Goal: Task Accomplishment & Management: Complete application form

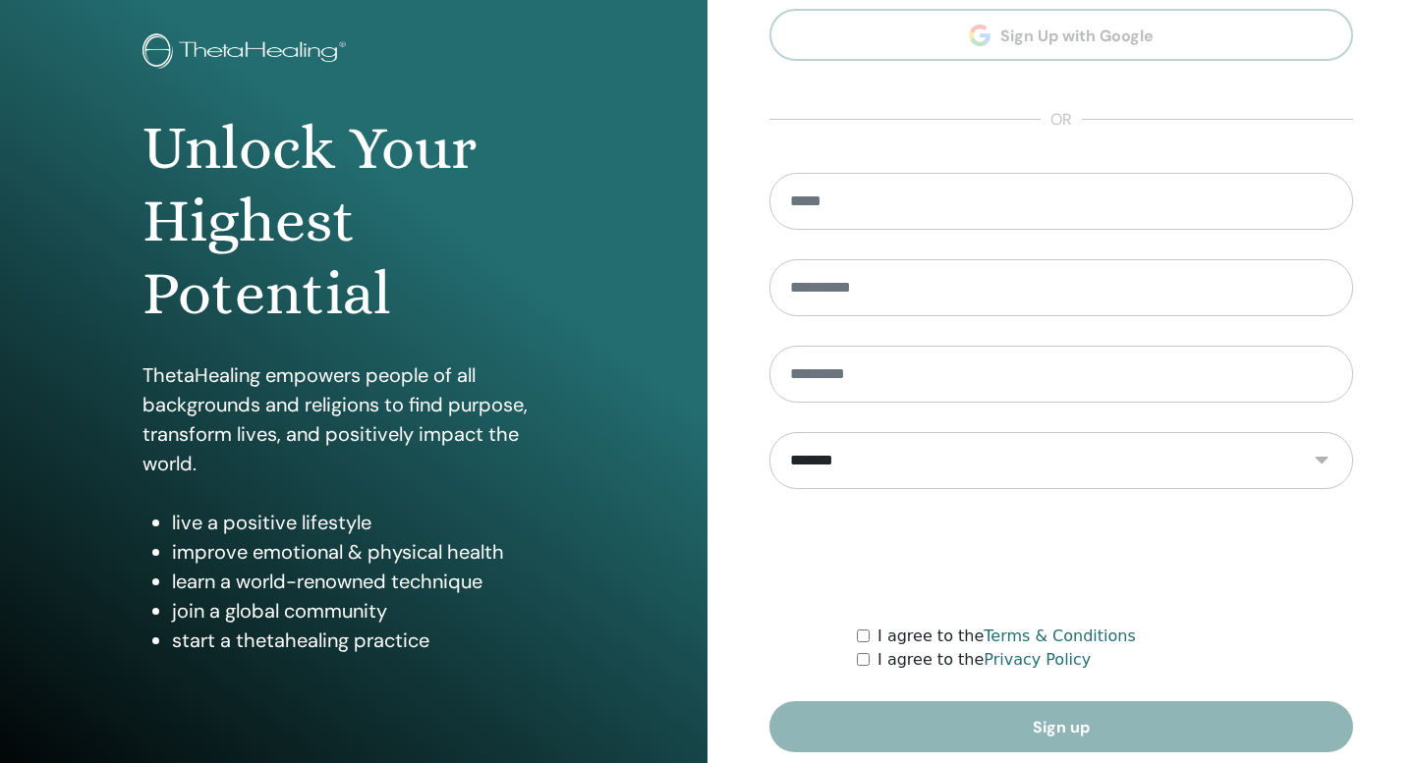
scroll to position [180, 0]
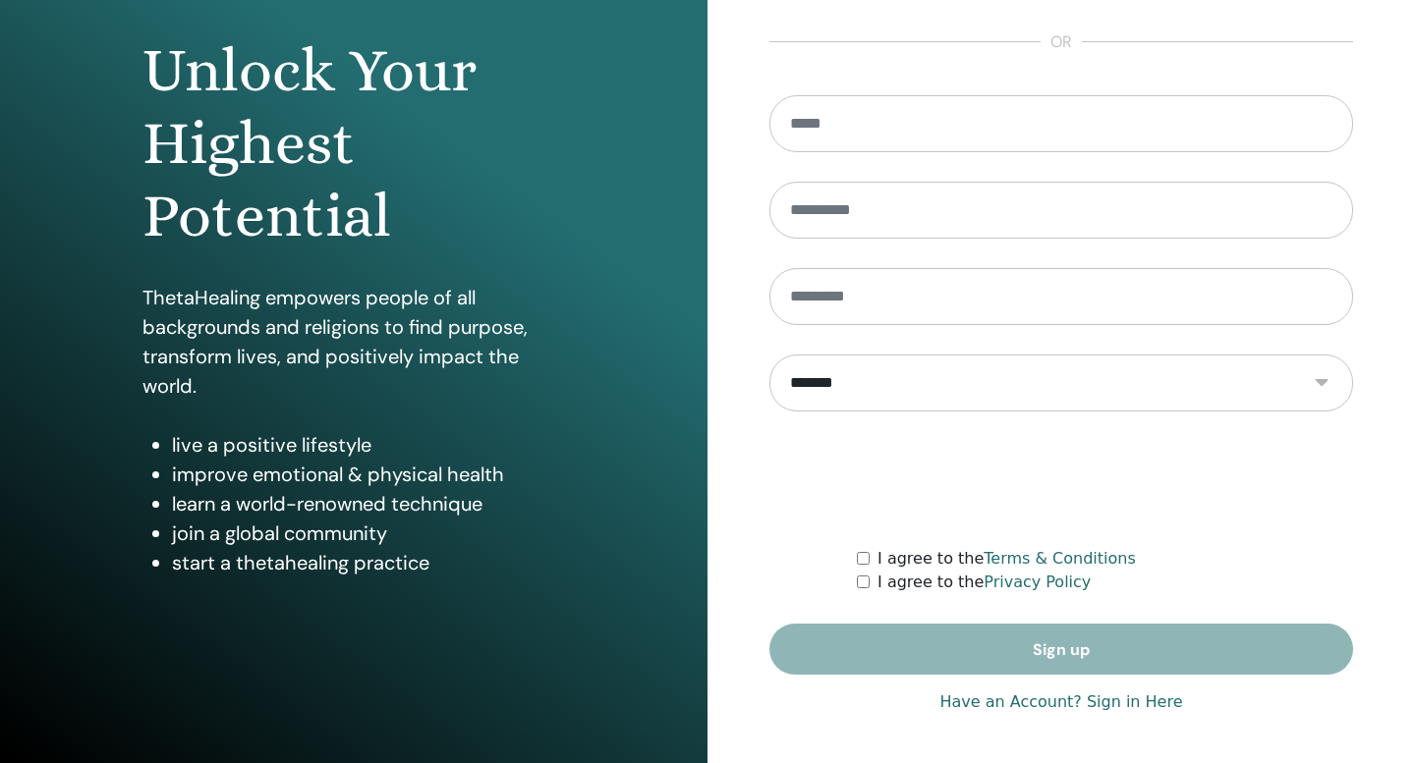
click at [1111, 710] on link "Have an Account? Sign in Here" at bounding box center [1060, 703] width 243 height 24
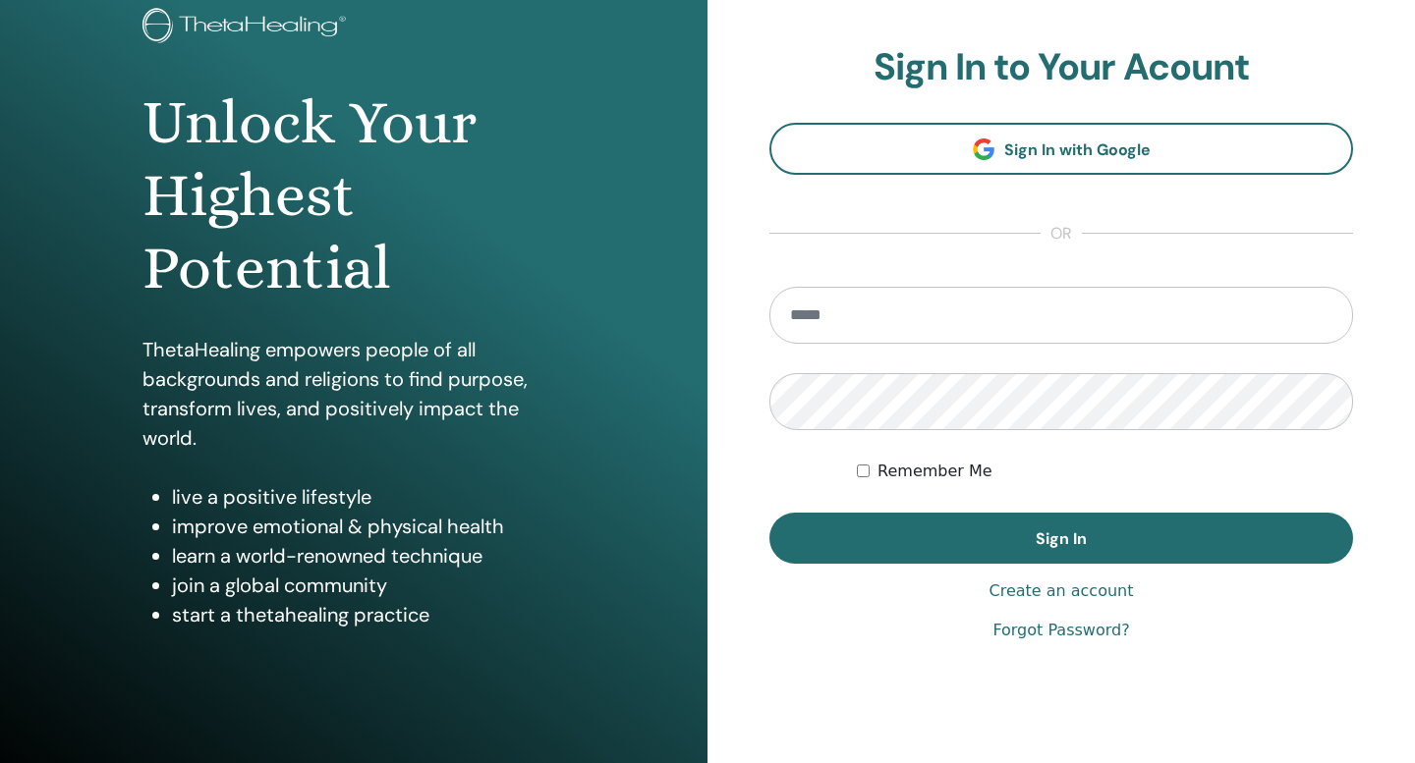
scroll to position [109, 0]
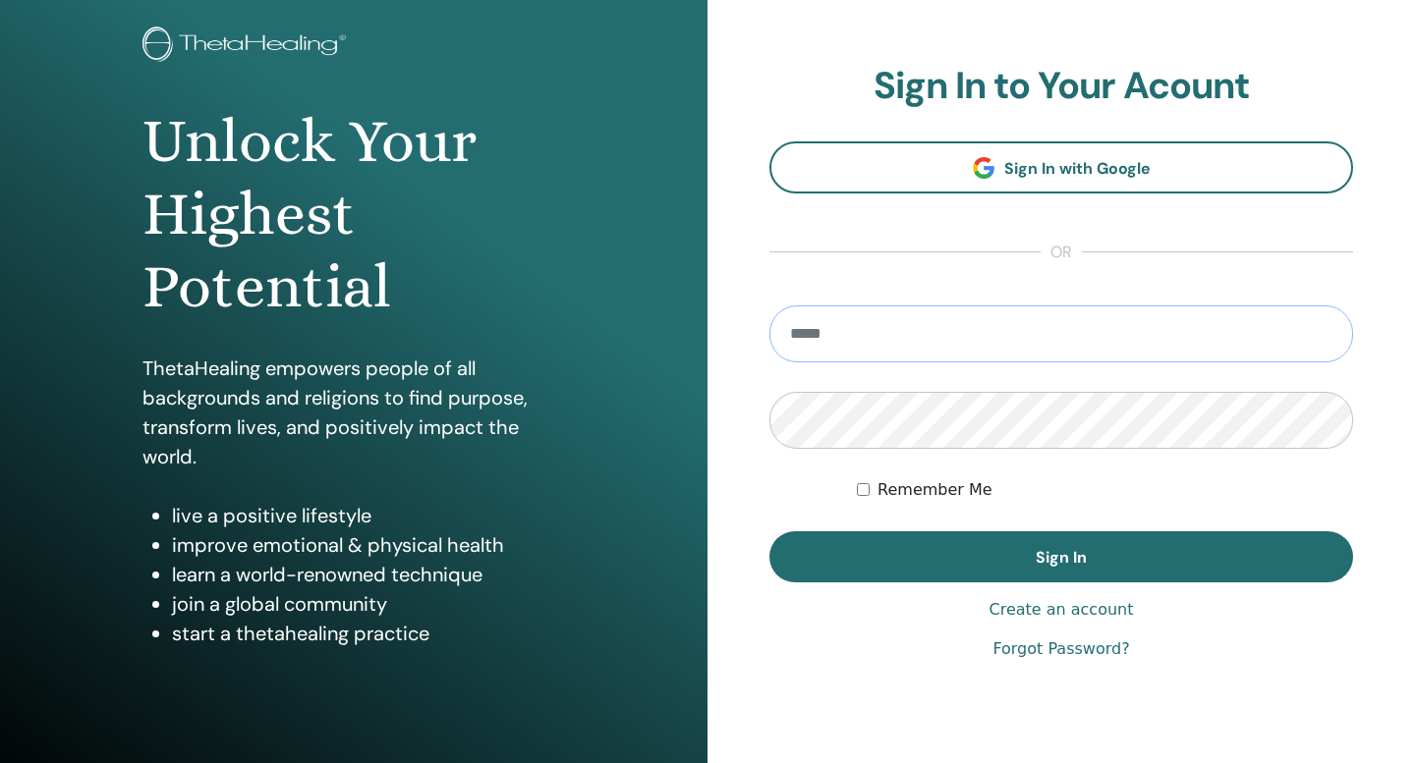
click at [1057, 315] on input "email" at bounding box center [1060, 333] width 583 height 57
type input "**********"
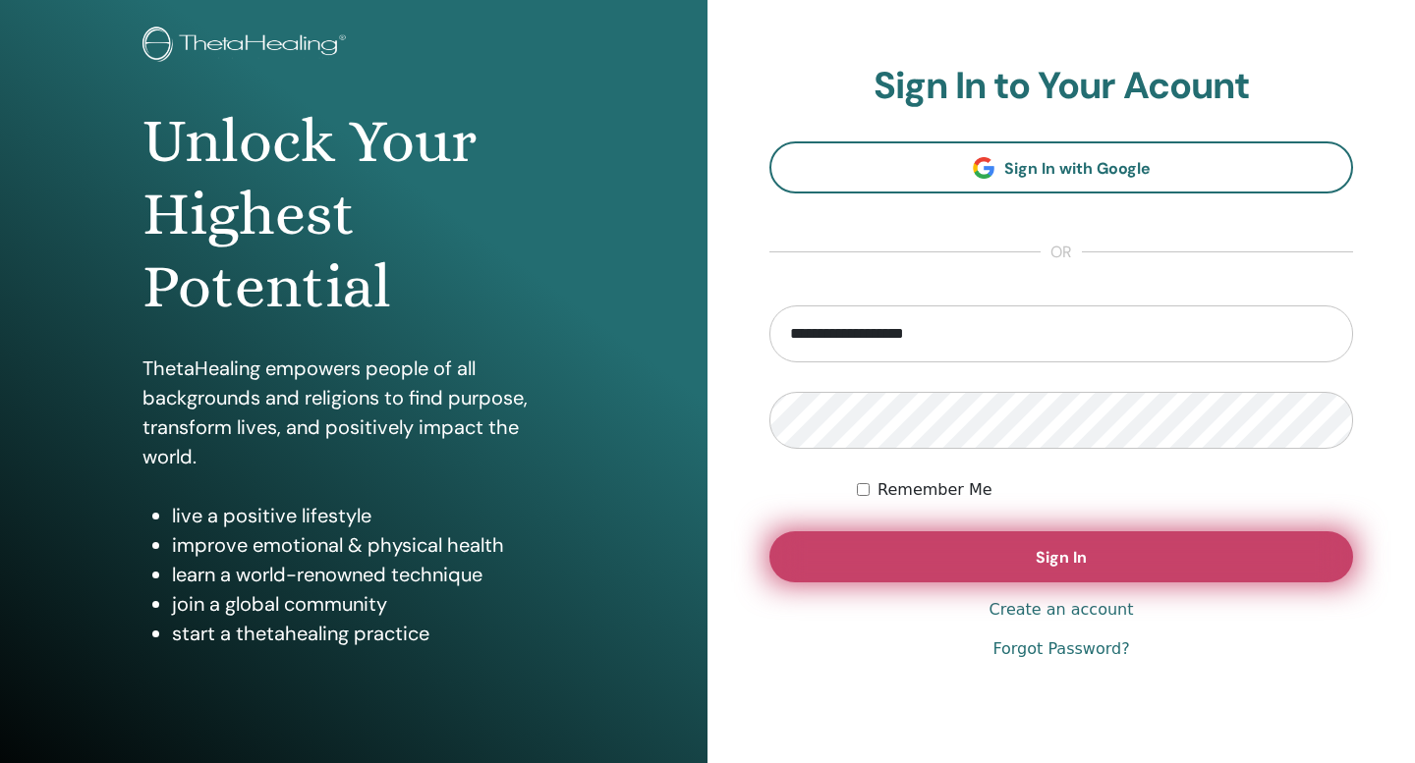
click at [1061, 551] on span "Sign In" at bounding box center [1060, 557] width 51 height 21
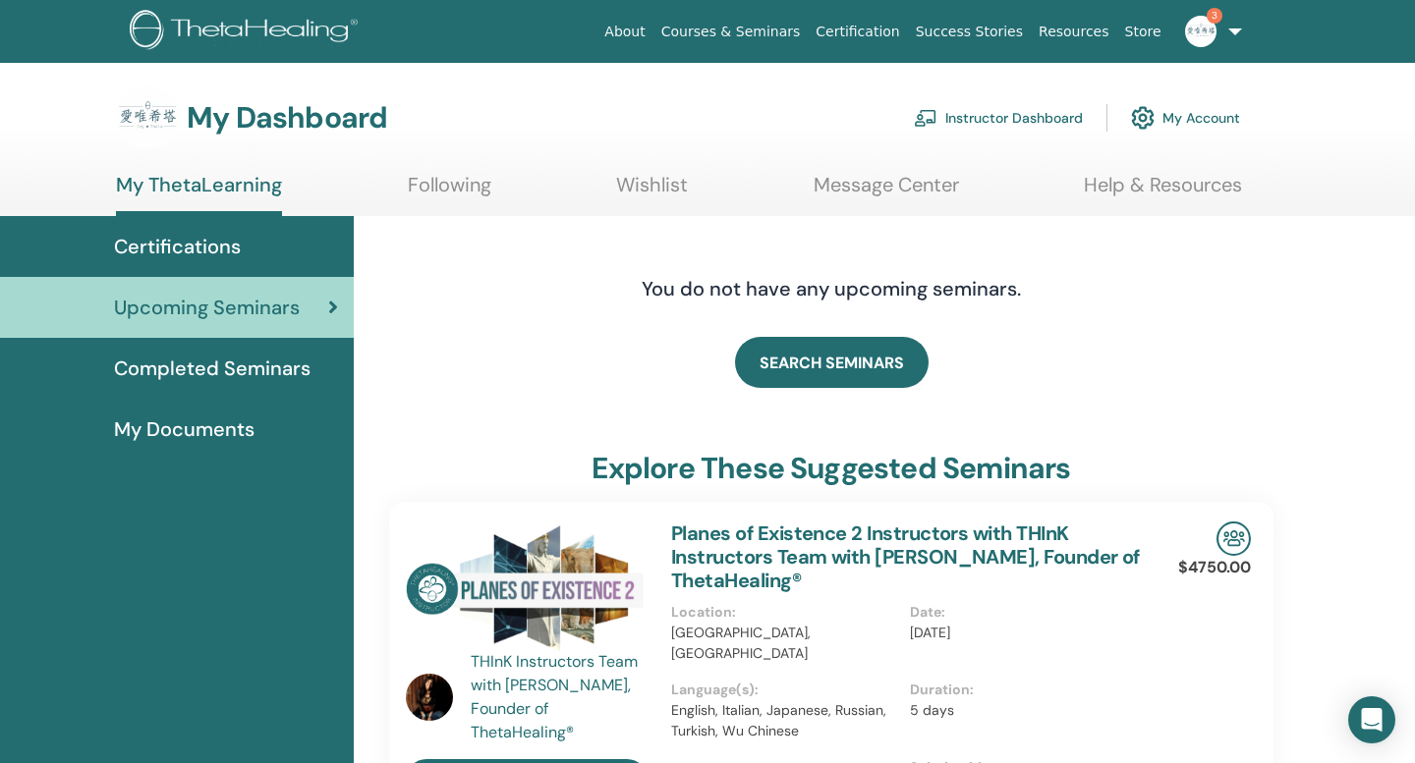
click at [971, 127] on link "Instructor Dashboard" at bounding box center [998, 117] width 169 height 43
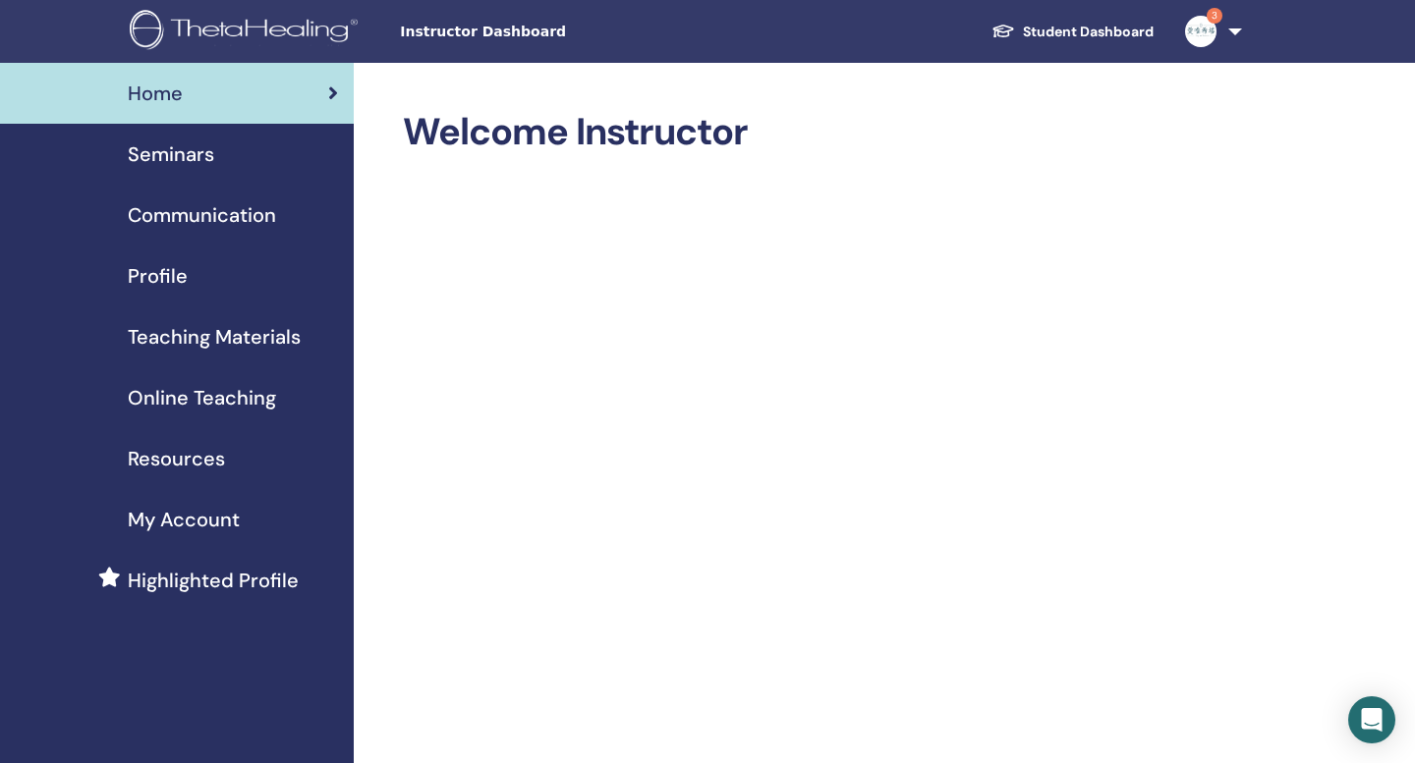
click at [235, 166] on div "Seminars" at bounding box center [177, 153] width 322 height 29
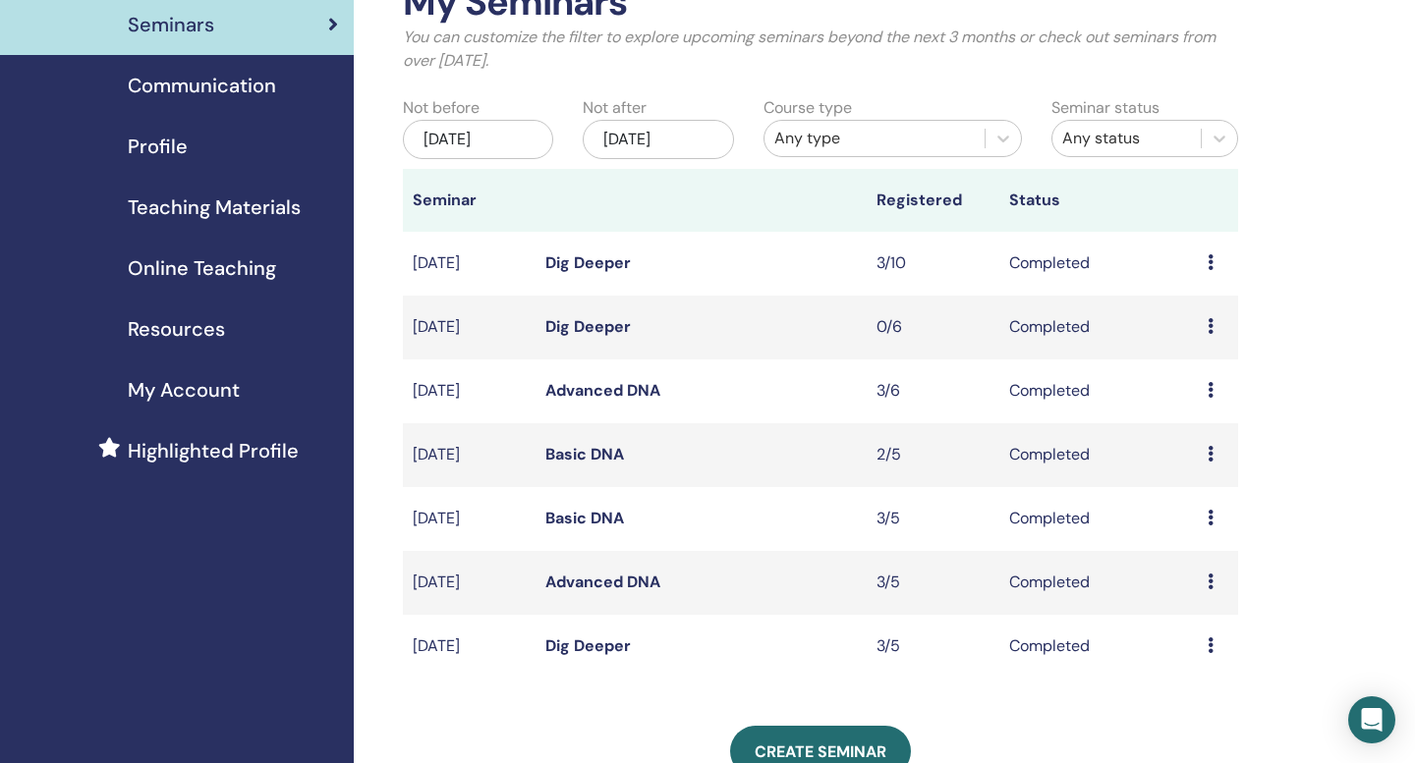
scroll to position [222, 0]
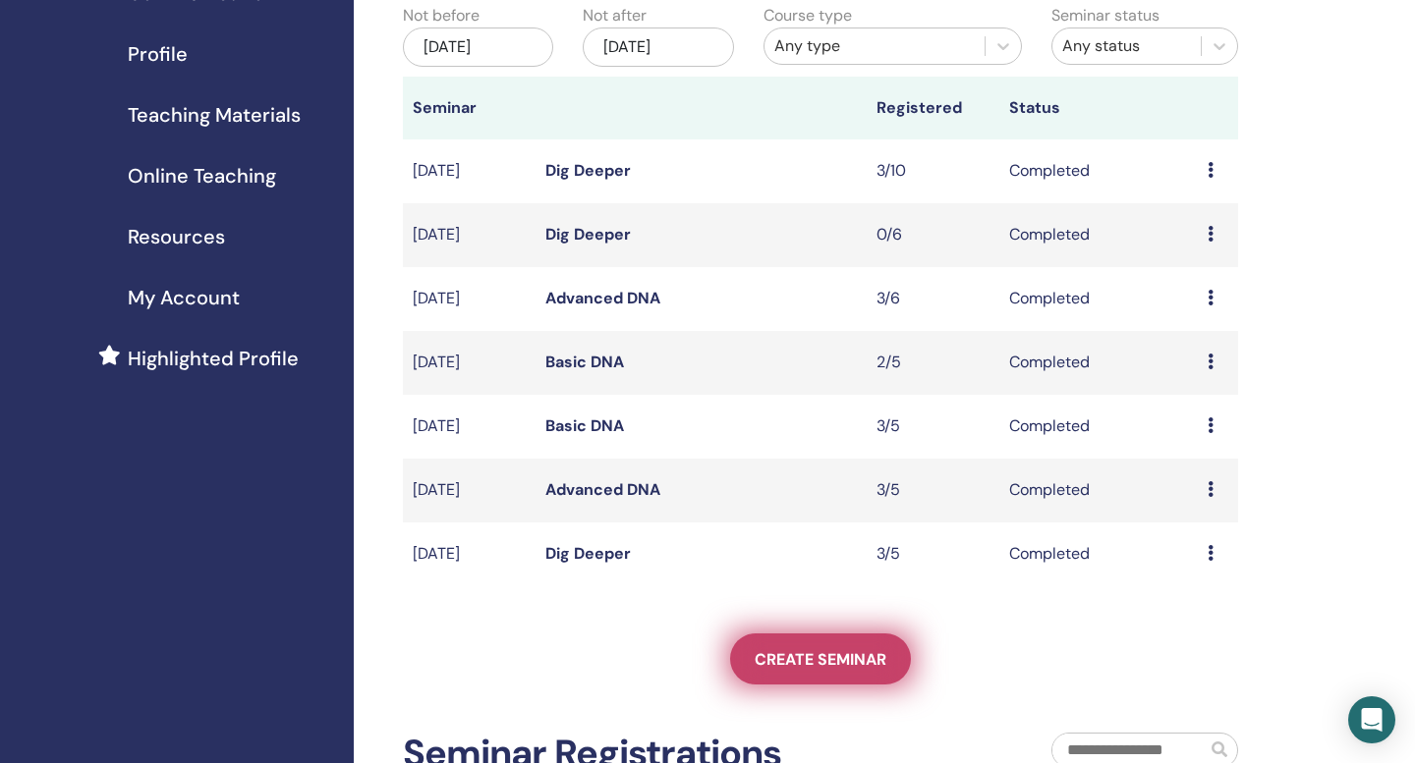
click at [805, 639] on link "Create seminar" at bounding box center [820, 659] width 181 height 51
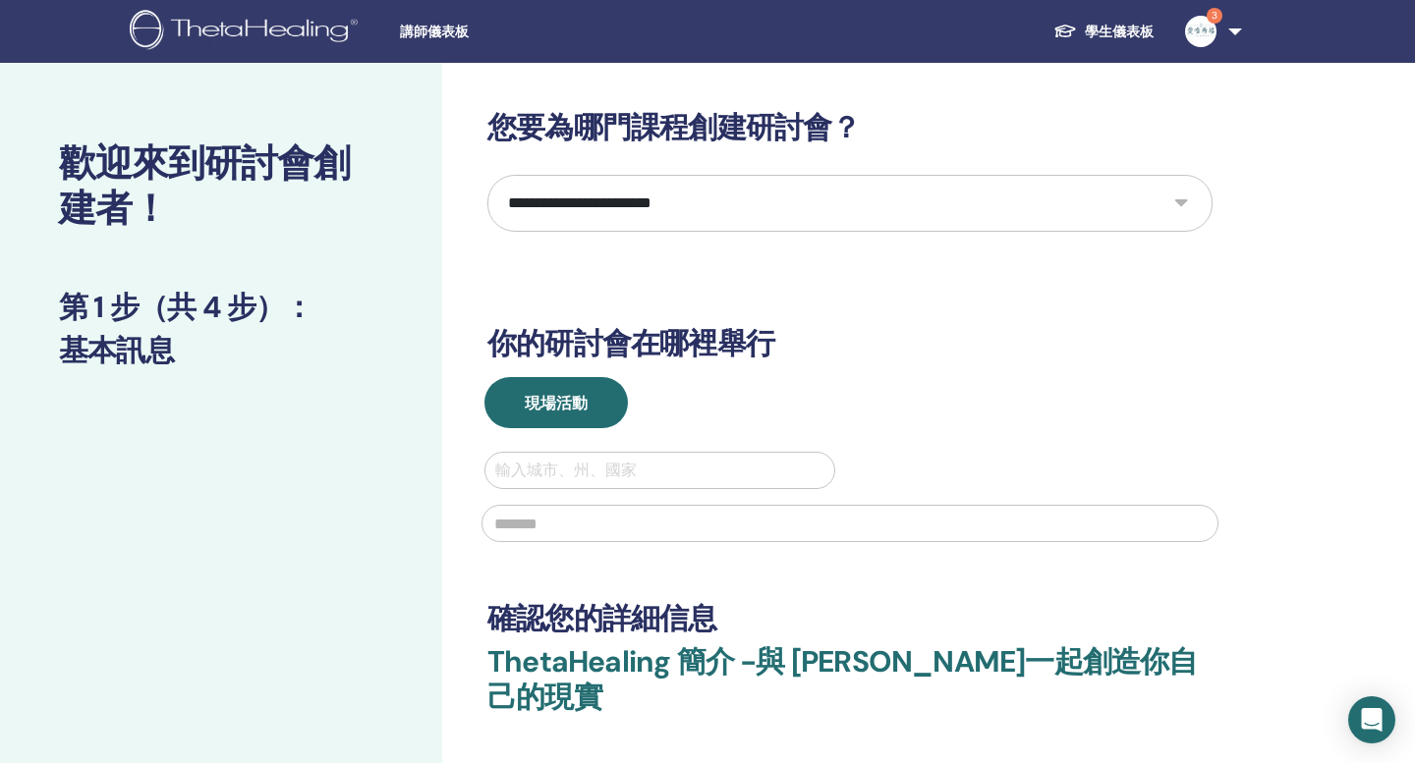
click at [1180, 206] on select "**********" at bounding box center [849, 203] width 725 height 57
select select "*"
click at [487, 175] on select "**********" at bounding box center [849, 203] width 725 height 57
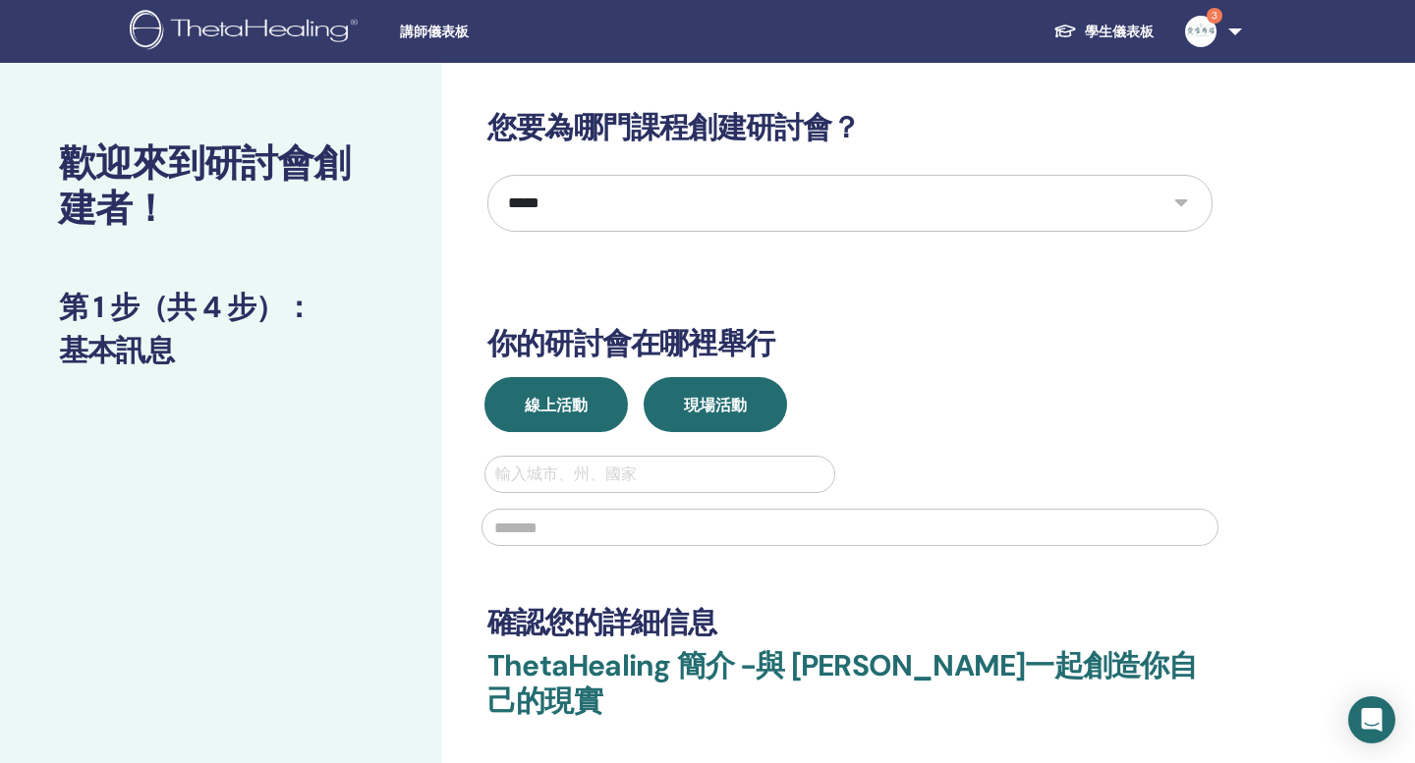
click at [583, 412] on font "線上活動" at bounding box center [556, 405] width 63 height 21
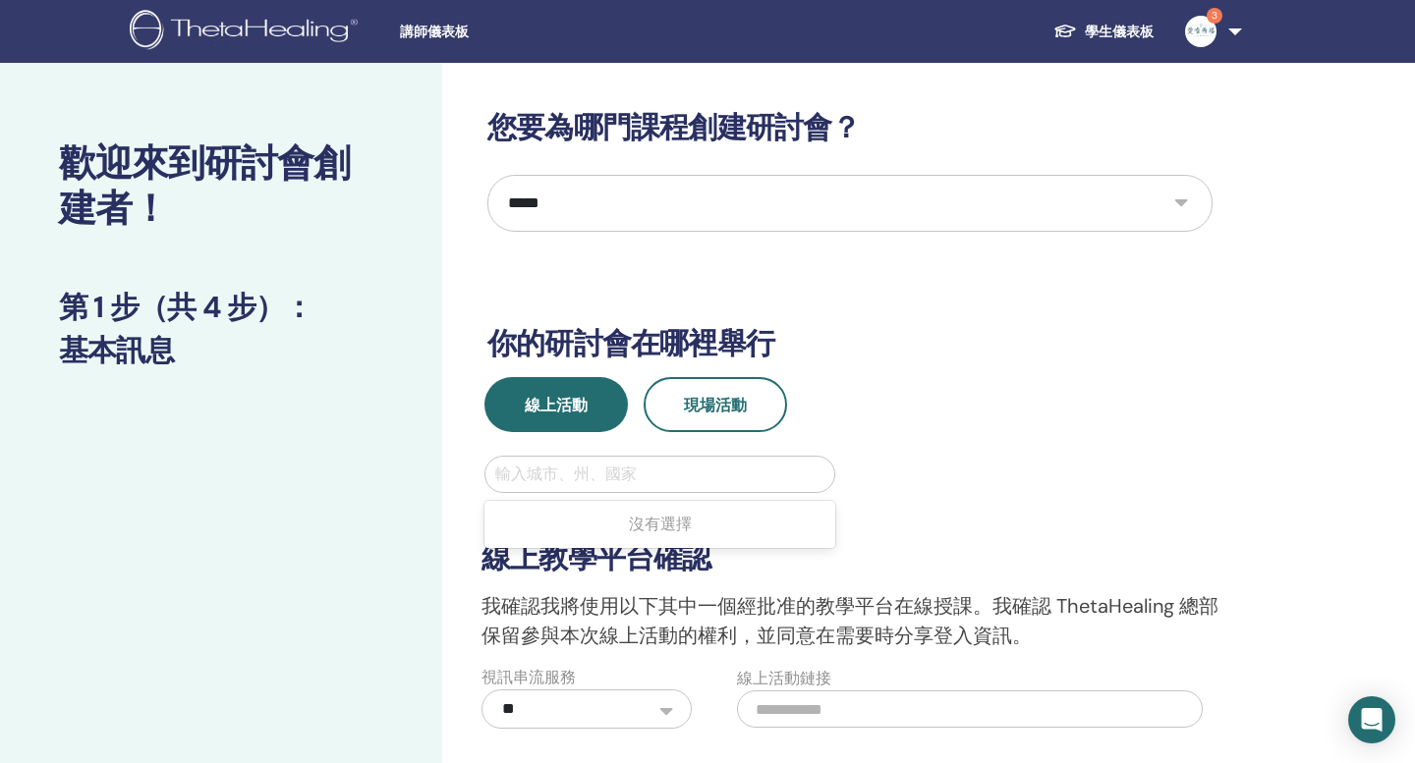
click at [578, 472] on div at bounding box center [659, 475] width 329 height 28
click at [697, 407] on font "現場活動" at bounding box center [715, 405] width 63 height 21
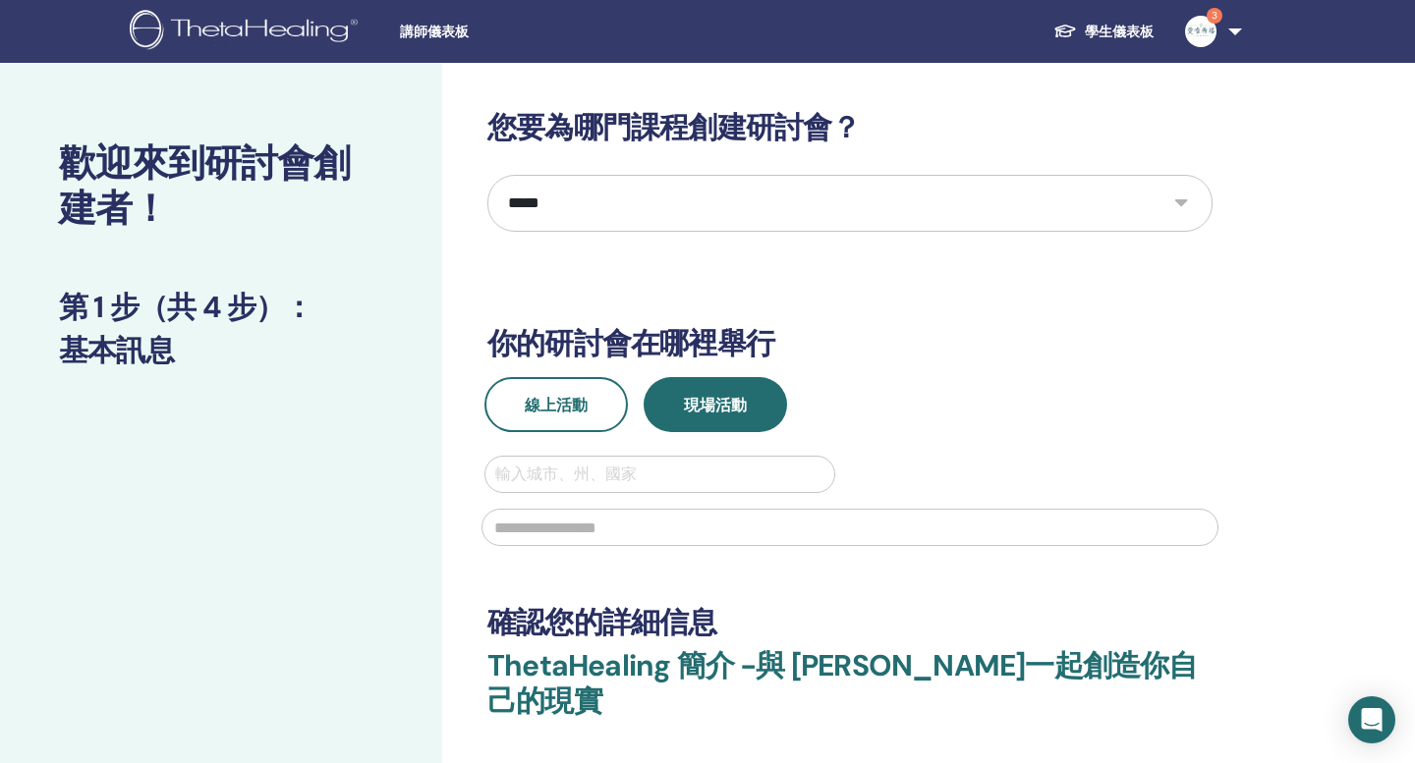
click at [616, 452] on div "線上活動 現場活動 輸入城市、州、國家" at bounding box center [849, 467] width 754 height 181
click at [609, 475] on div at bounding box center [659, 475] width 329 height 28
type input "**"
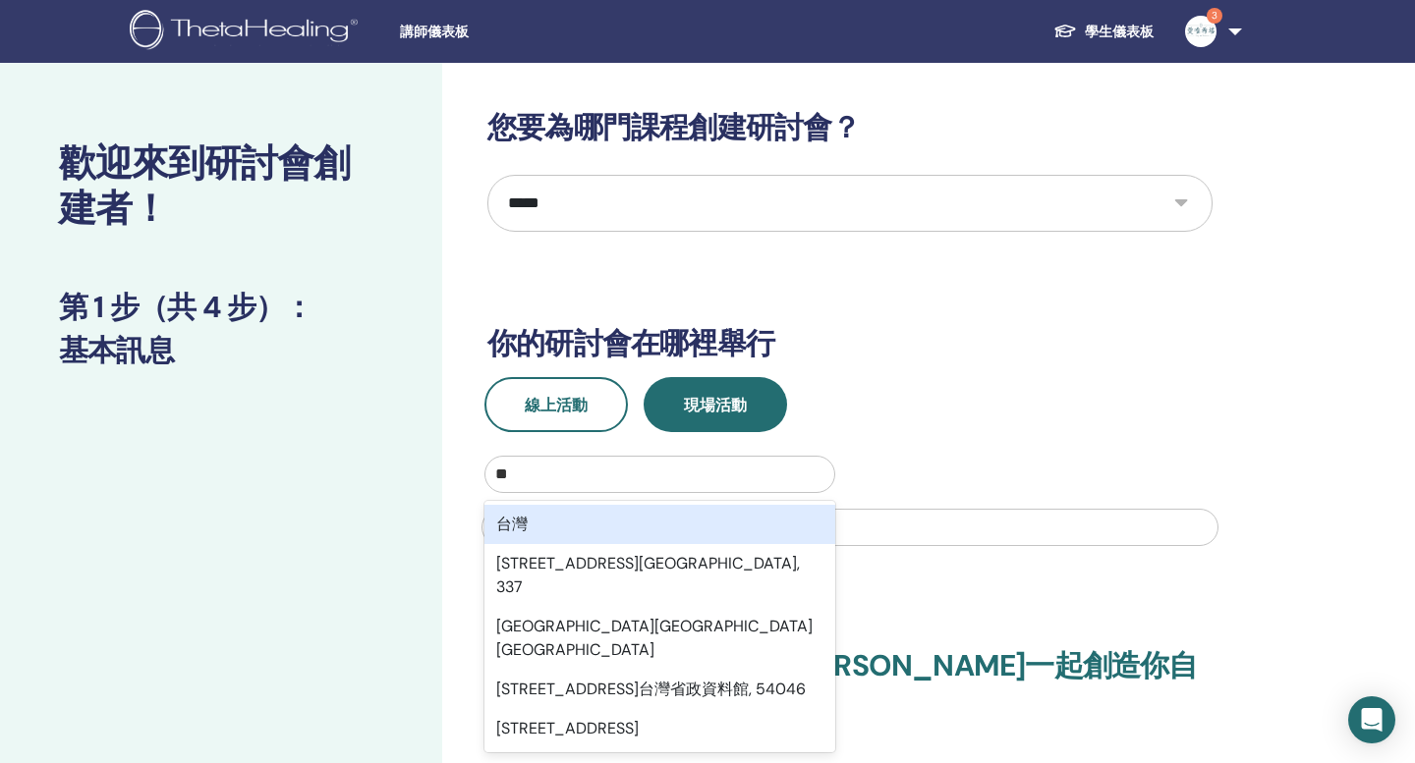
click at [615, 521] on div "台灣" at bounding box center [659, 524] width 351 height 39
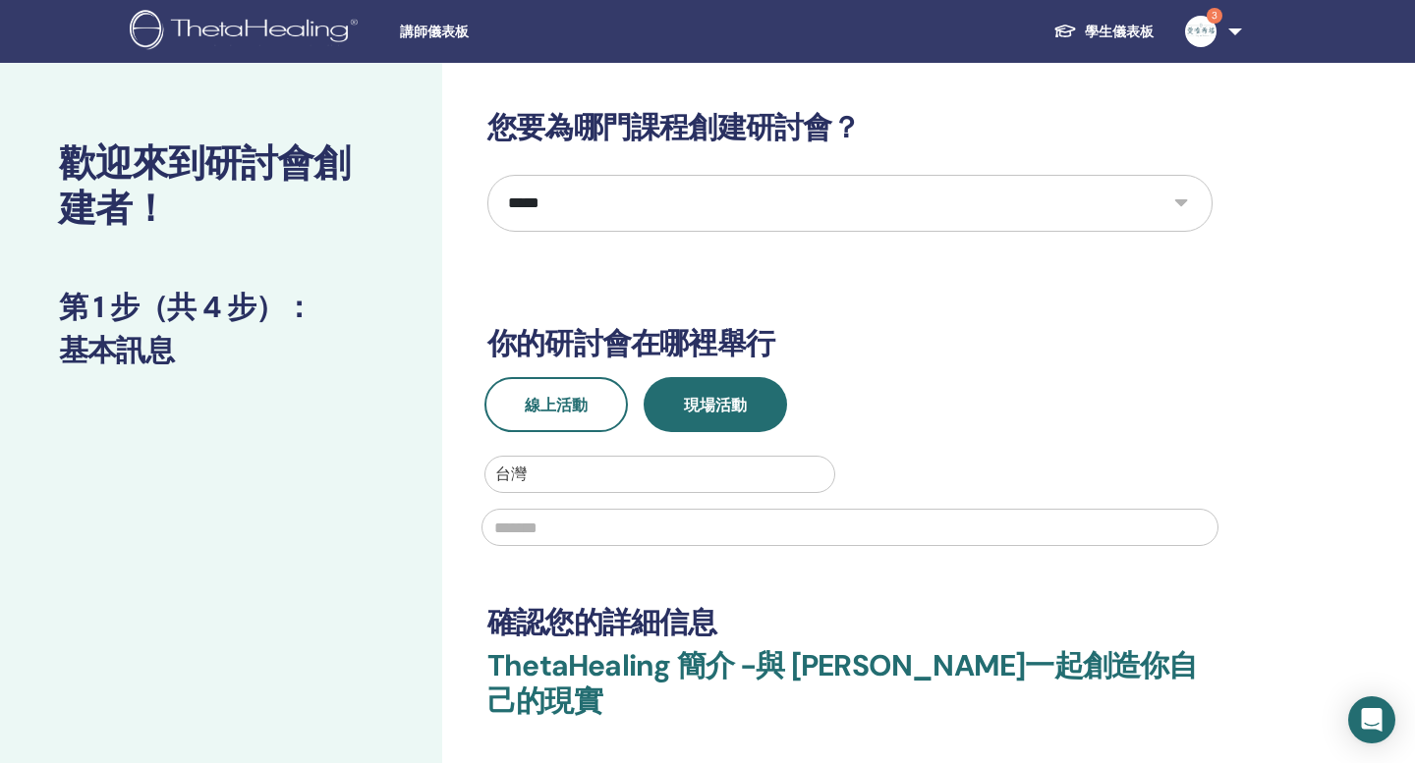
click at [599, 524] on input "text" at bounding box center [849, 527] width 737 height 37
type input "***"
click at [977, 383] on div "線上活動 現場活動" at bounding box center [849, 404] width 754 height 55
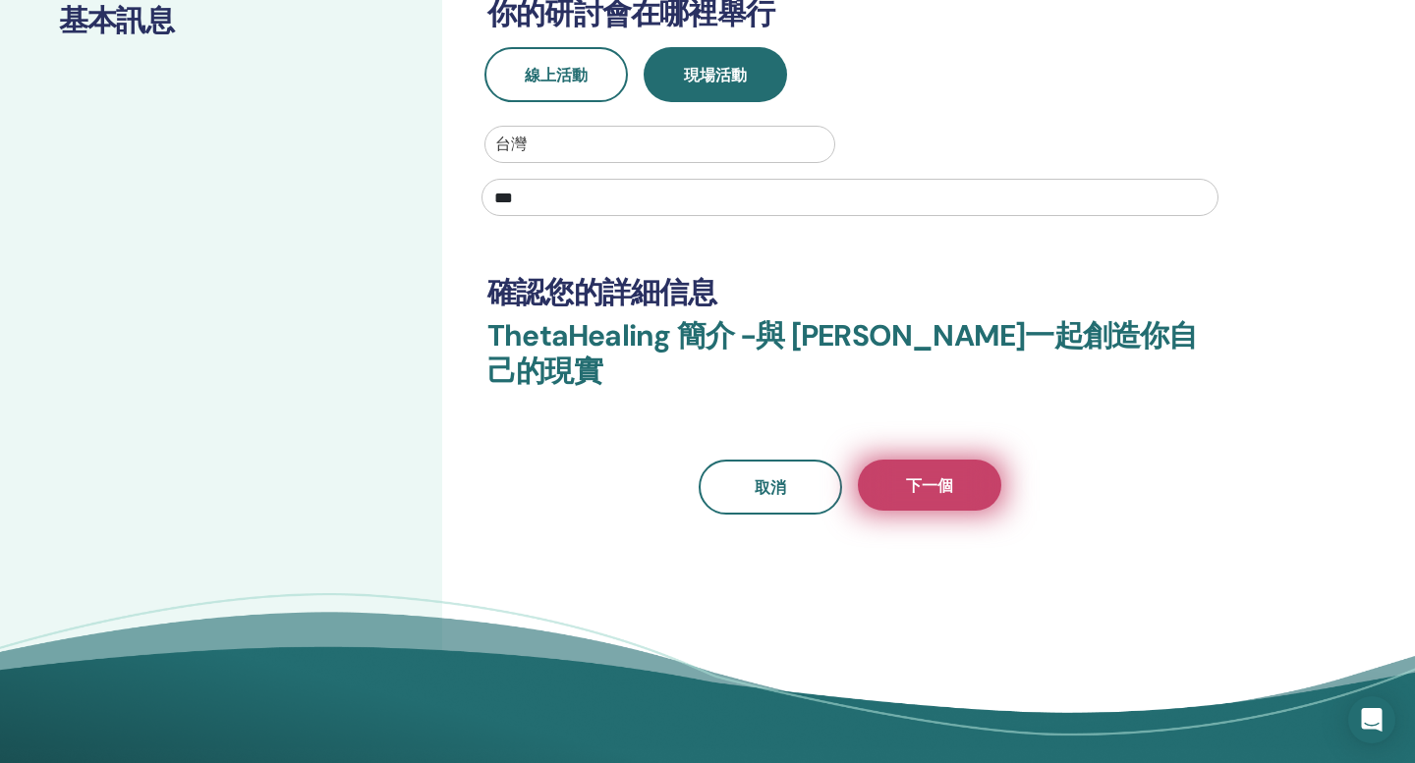
click at [949, 475] on font "下一個" at bounding box center [929, 485] width 47 height 21
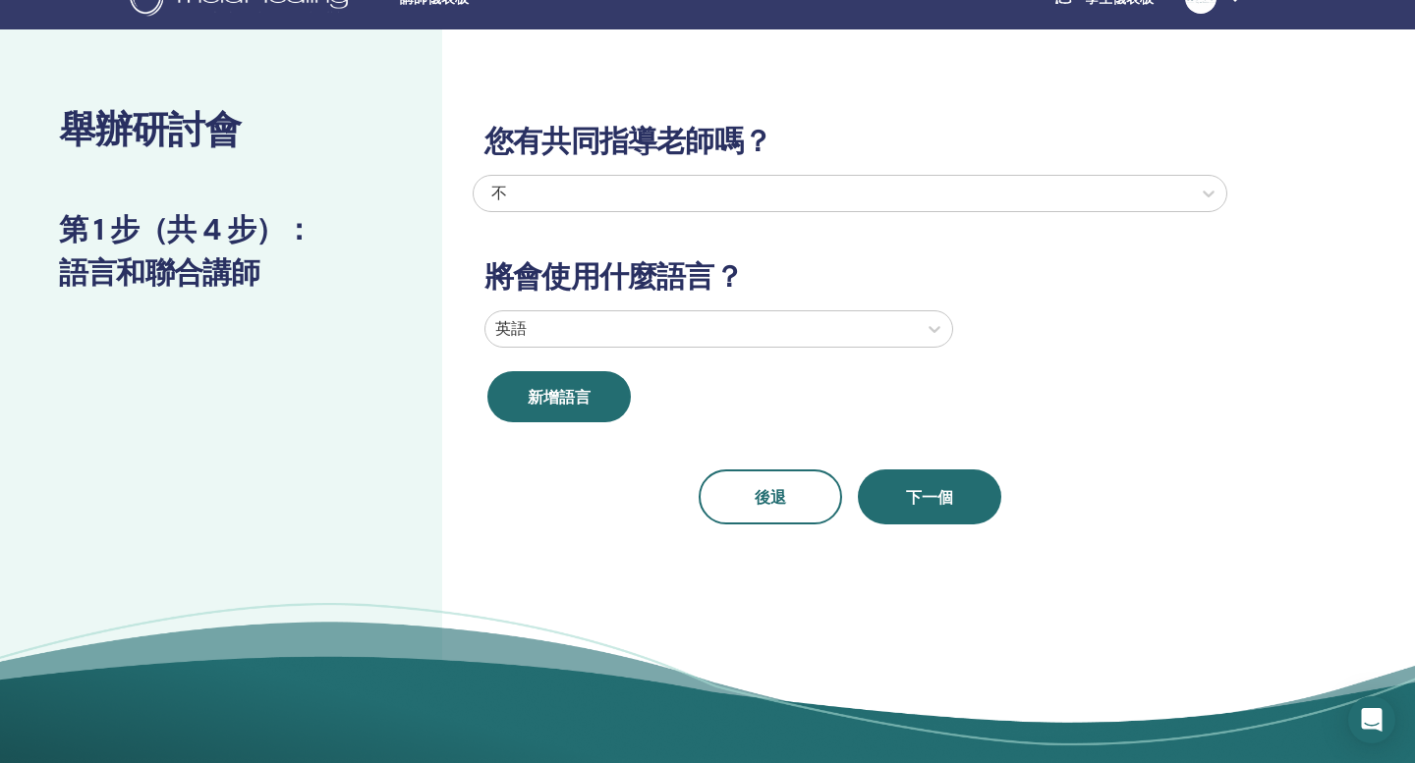
scroll to position [22, 0]
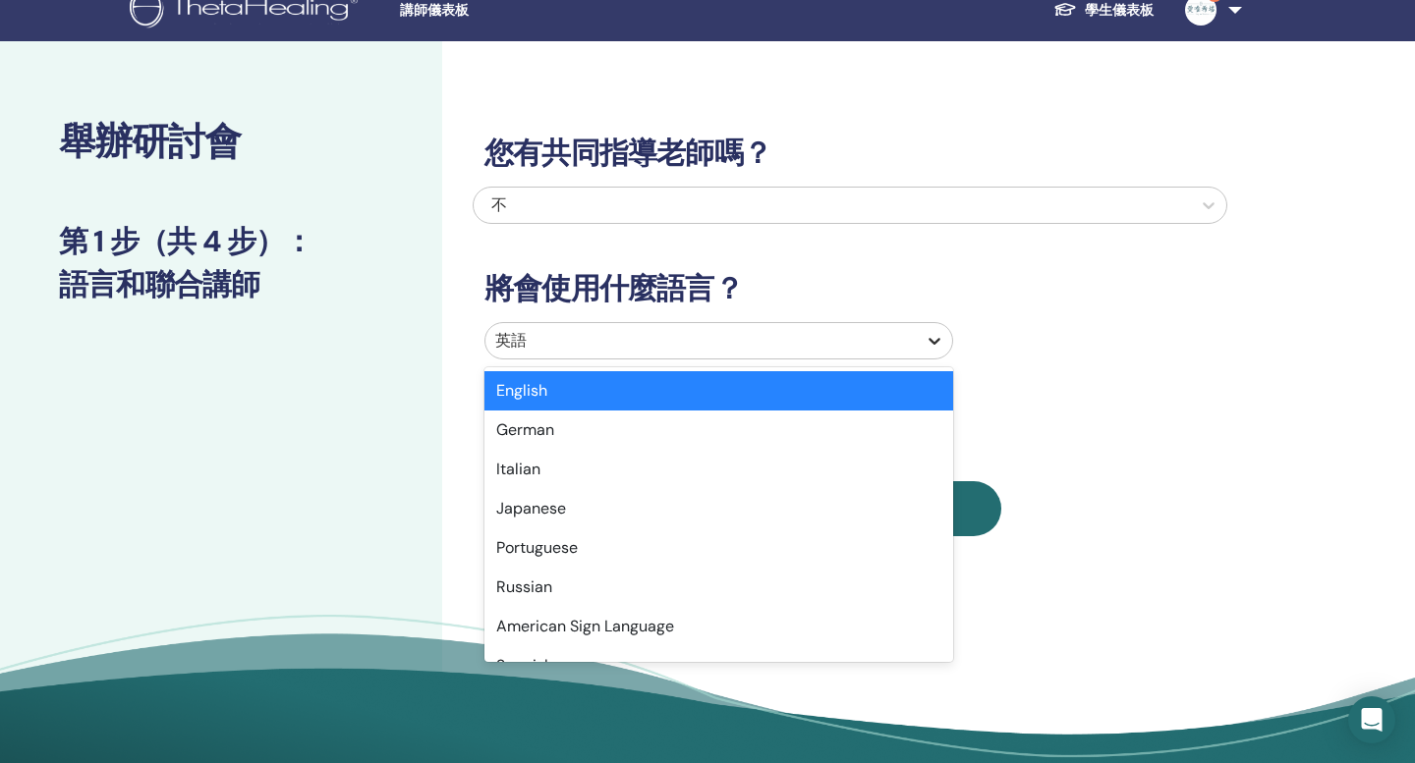
click at [933, 337] on icon at bounding box center [934, 341] width 20 height 20
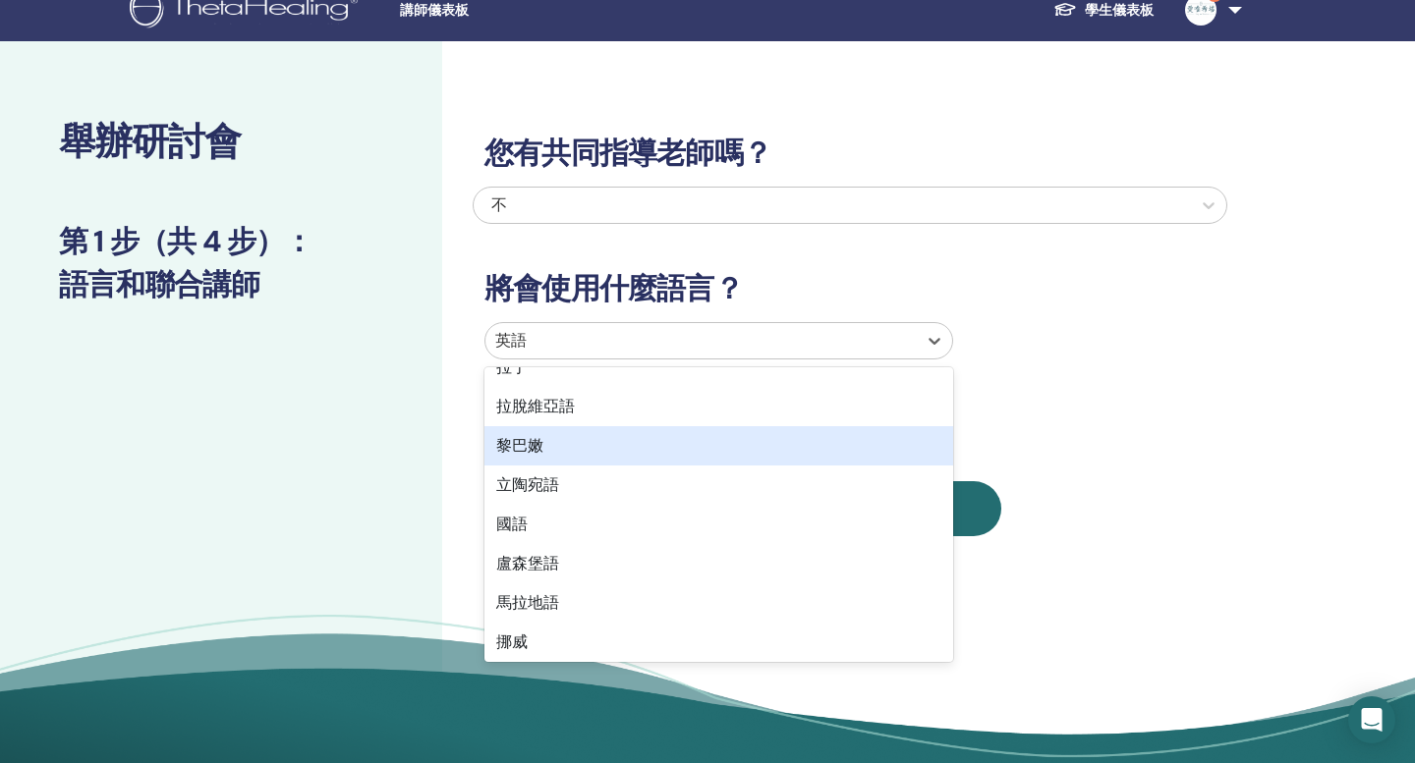
scroll to position [1079, 0]
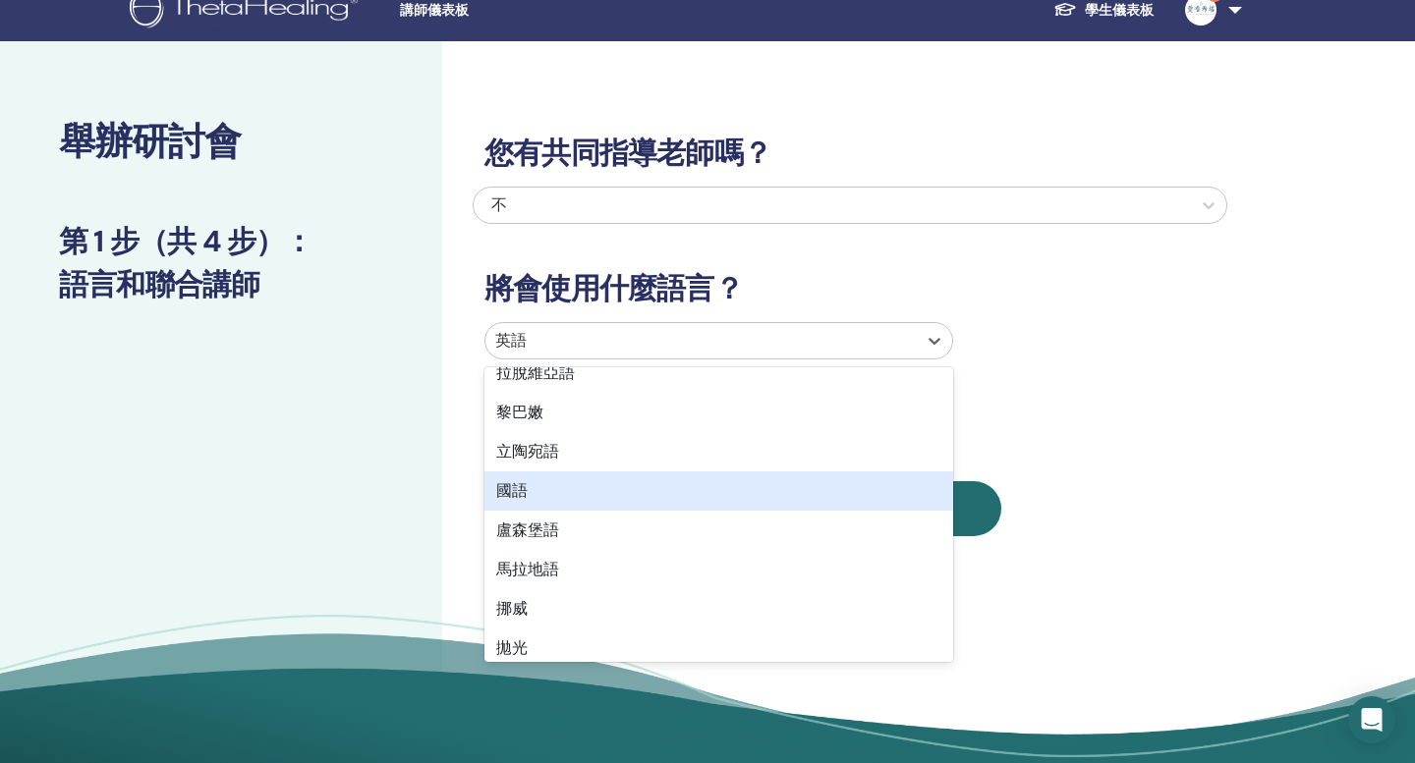
click at [760, 505] on div "國語" at bounding box center [718, 491] width 469 height 39
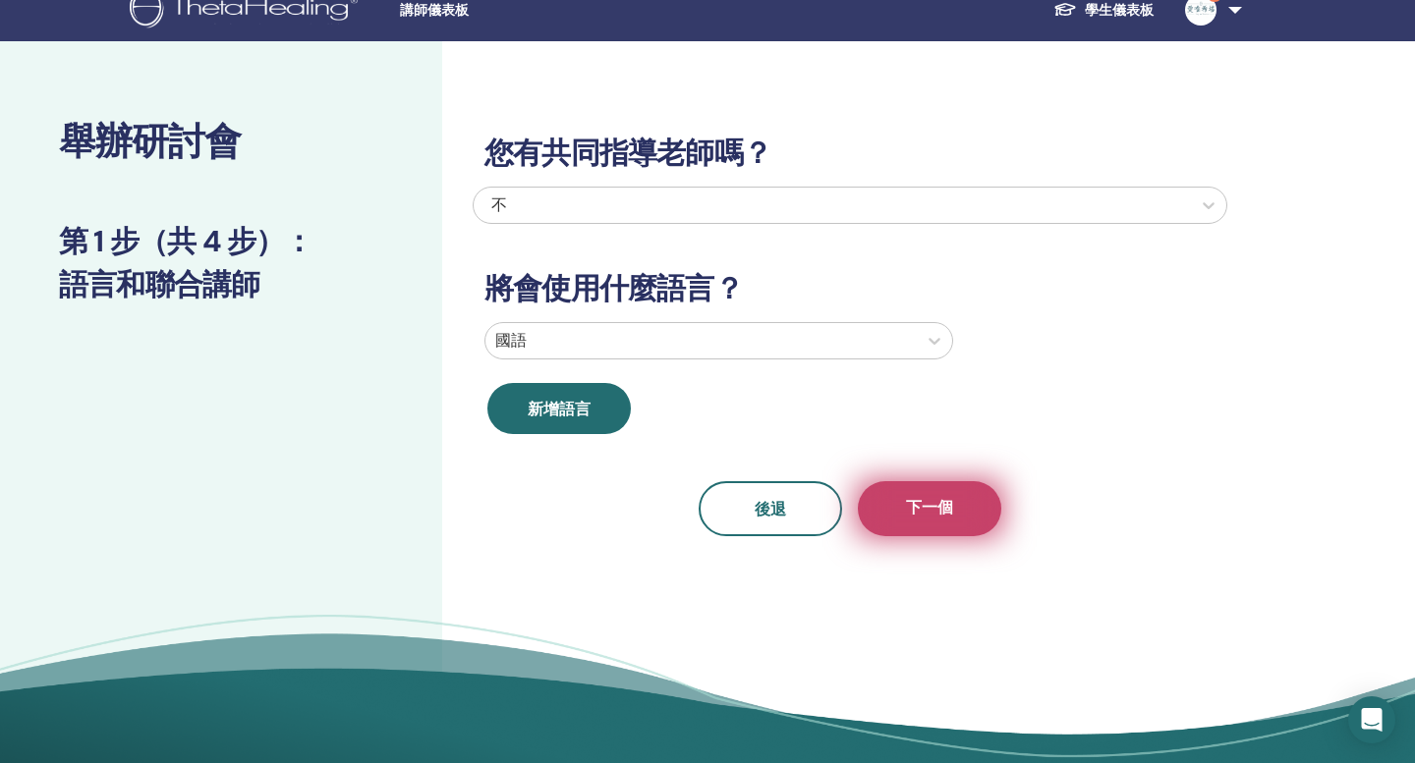
click at [937, 497] on font "下一個" at bounding box center [929, 507] width 47 height 21
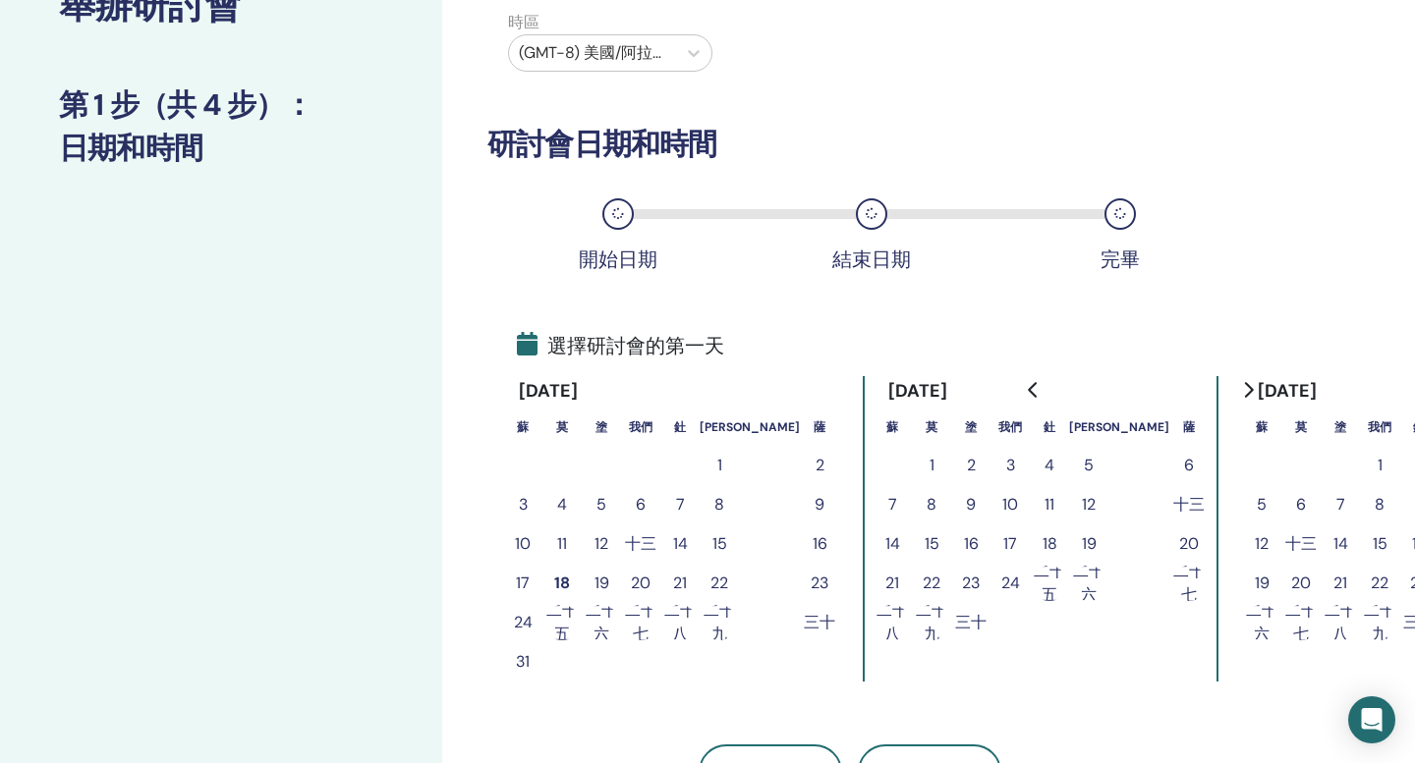
scroll to position [159, 0]
click at [967, 461] on font "2" at bounding box center [971, 464] width 9 height 21
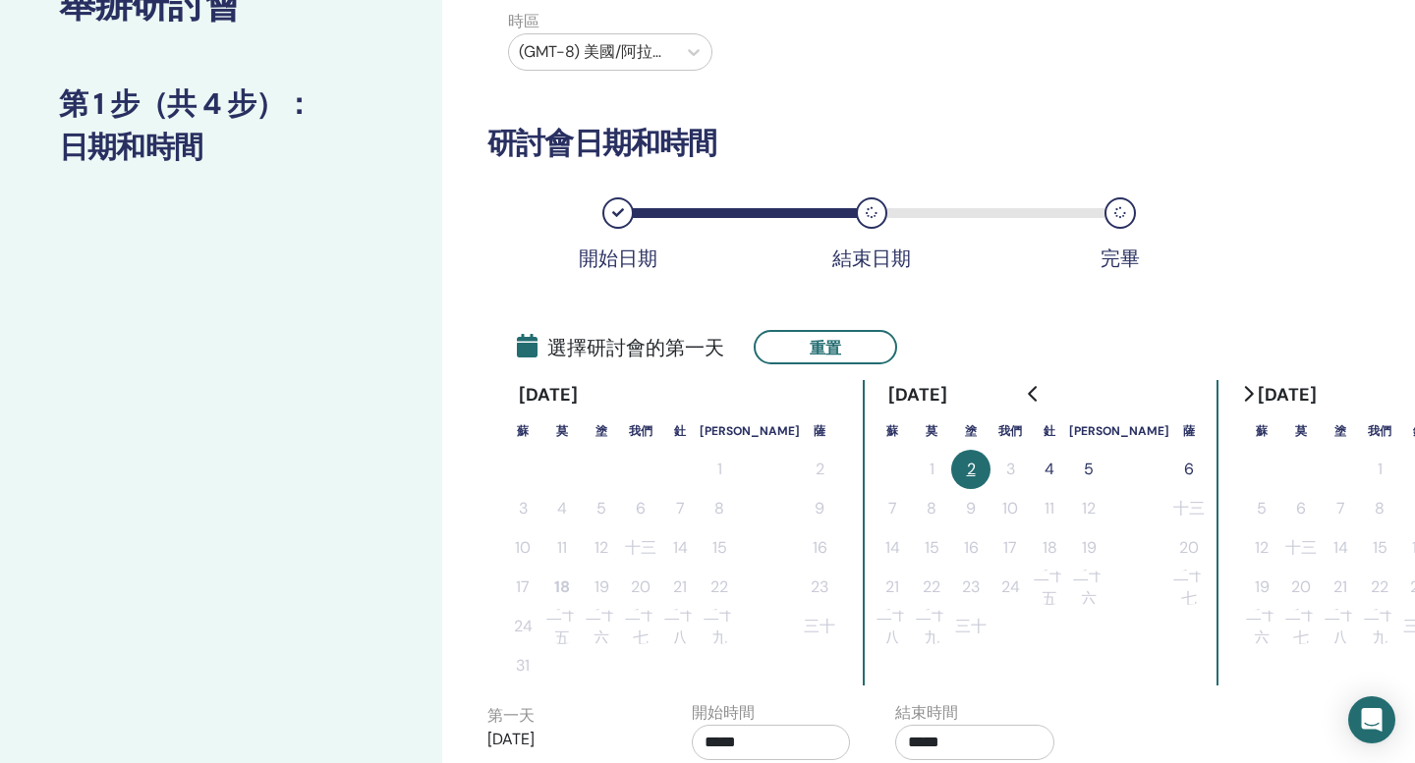
click at [1029, 469] on button "4" at bounding box center [1048, 469] width 39 height 39
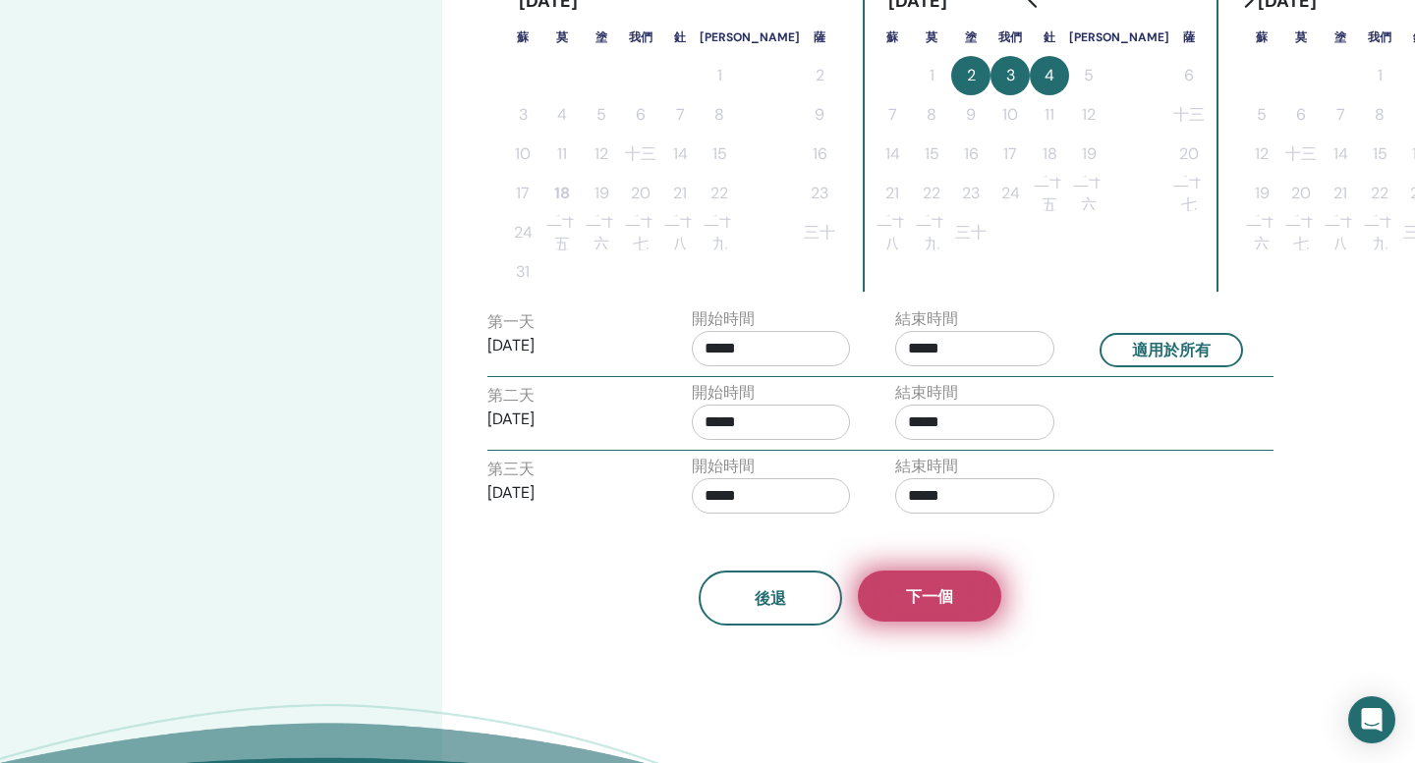
click at [954, 614] on button "下一個" at bounding box center [929, 596] width 143 height 51
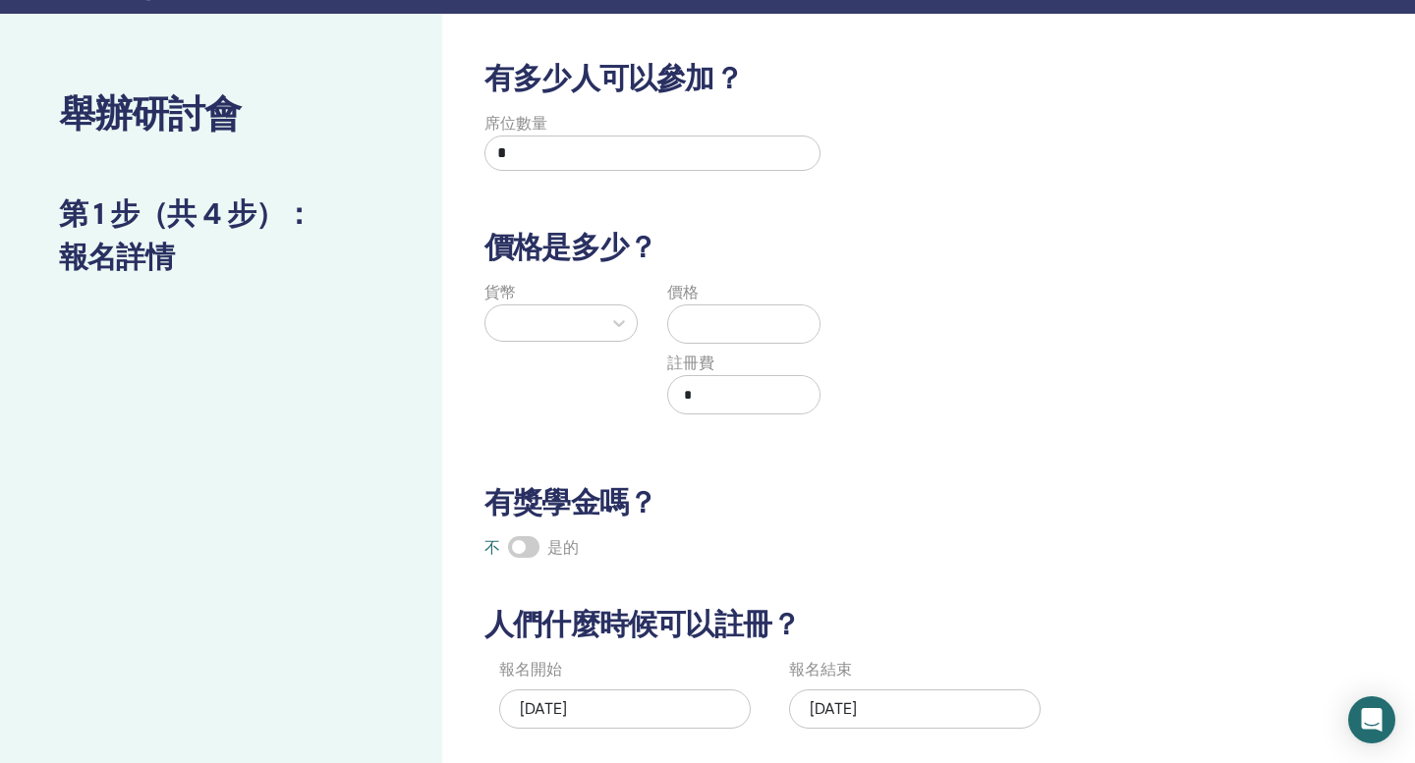
scroll to position [32, 0]
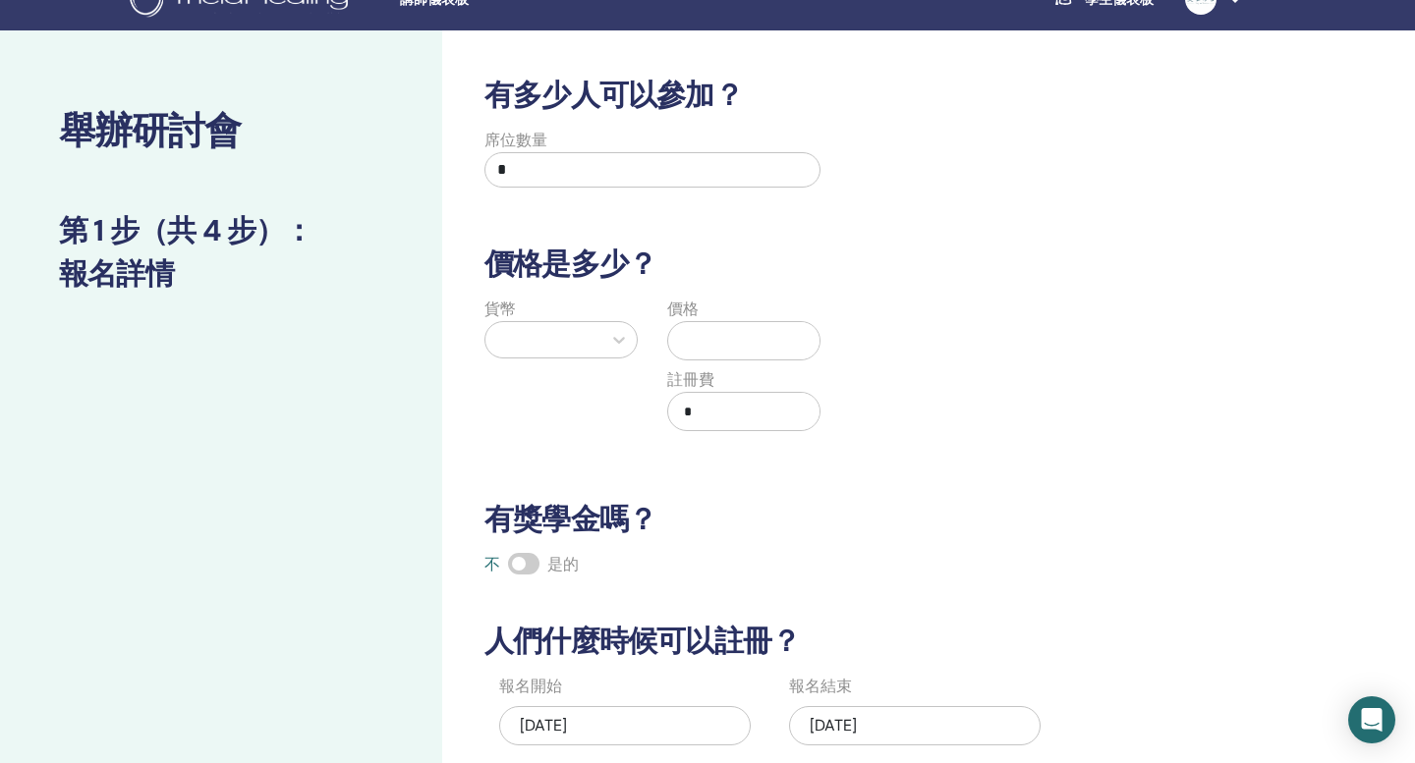
click at [634, 178] on input "*" at bounding box center [652, 169] width 336 height 35
type input "**"
click at [769, 247] on h3 "價格是多少？" at bounding box center [849, 264] width 754 height 35
click at [620, 333] on icon at bounding box center [619, 340] width 20 height 20
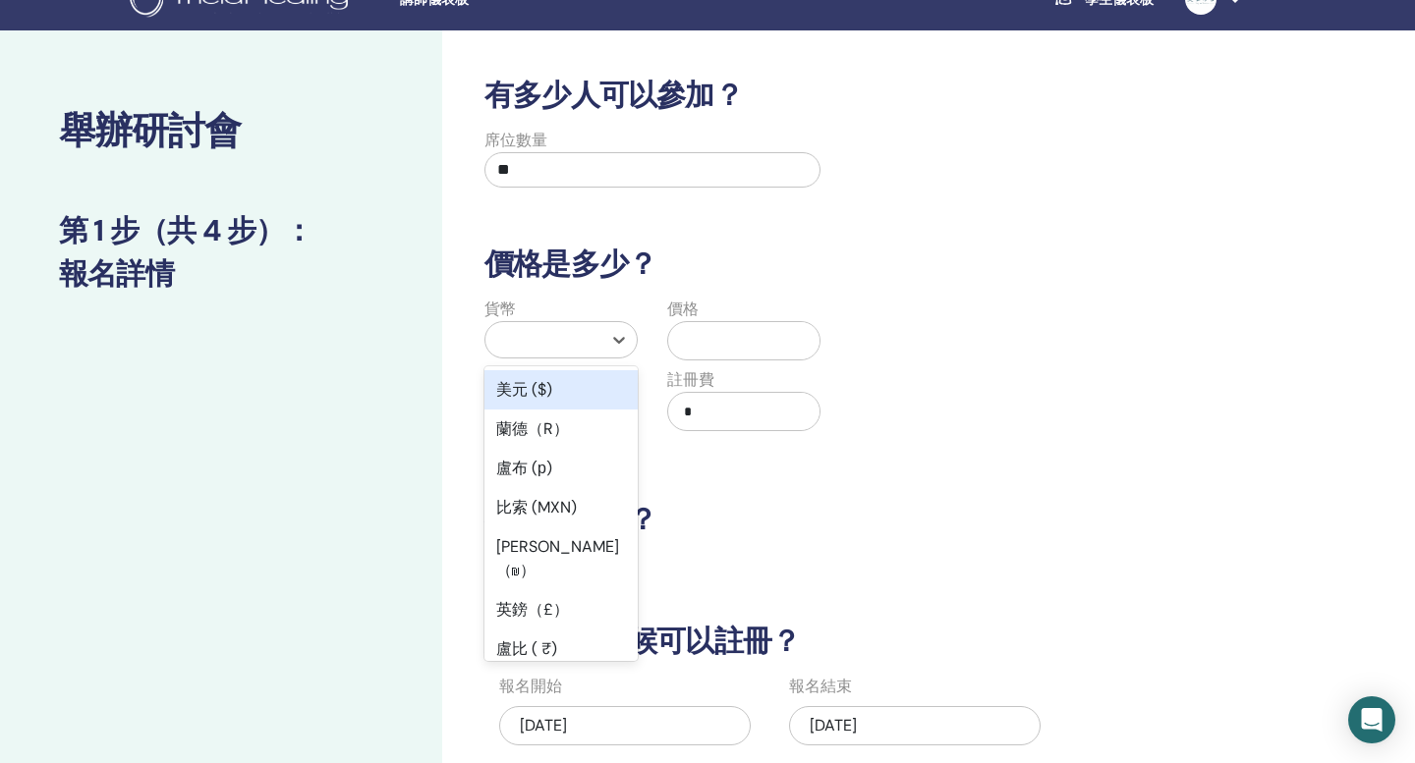
click at [578, 400] on div "美元 ($)" at bounding box center [560, 389] width 153 height 39
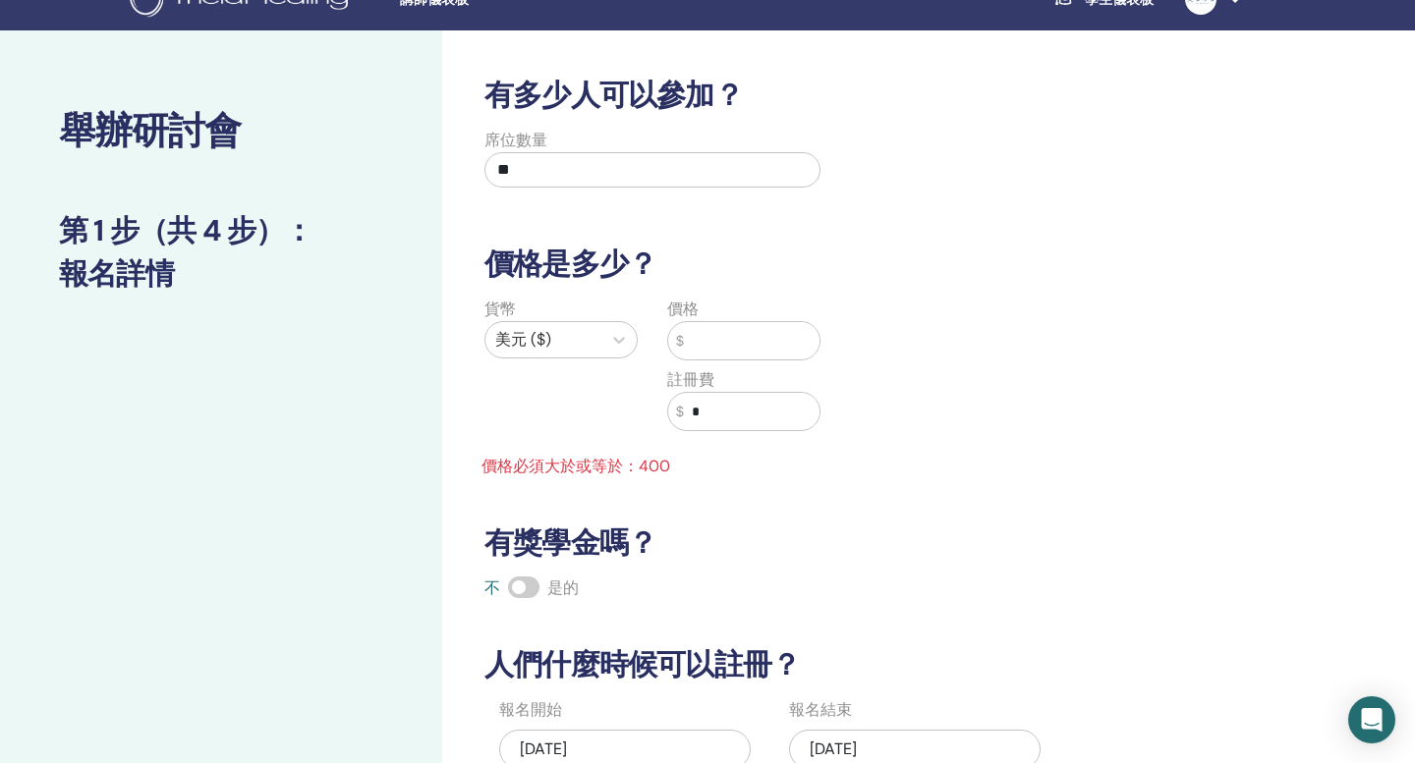
click at [757, 340] on input "text" at bounding box center [752, 340] width 136 height 37
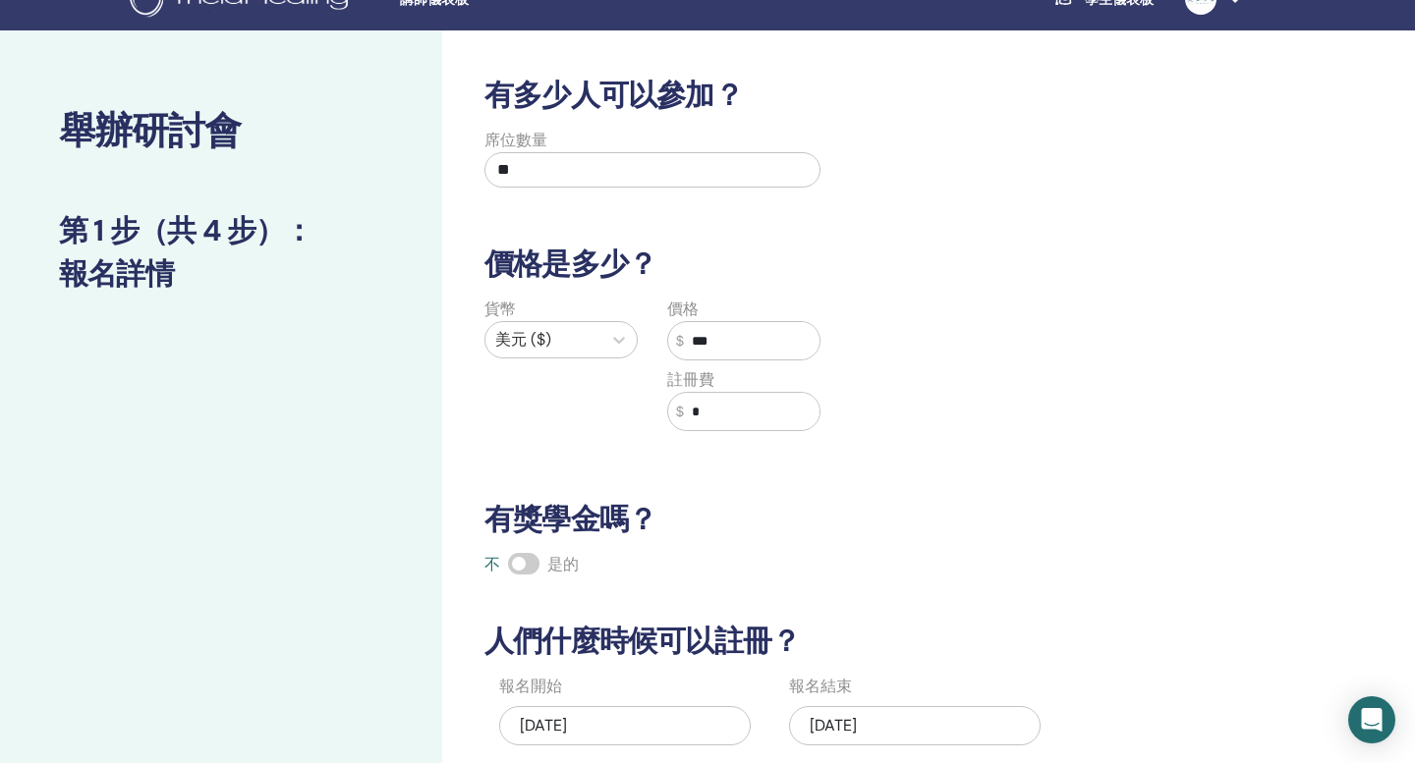
type input "***"
click at [752, 415] on input "*" at bounding box center [752, 411] width 136 height 37
type input "**"
click at [872, 421] on div "貨幣 美元 ($) 價格 $ *** 註冊費 $ **" at bounding box center [835, 376] width 754 height 157
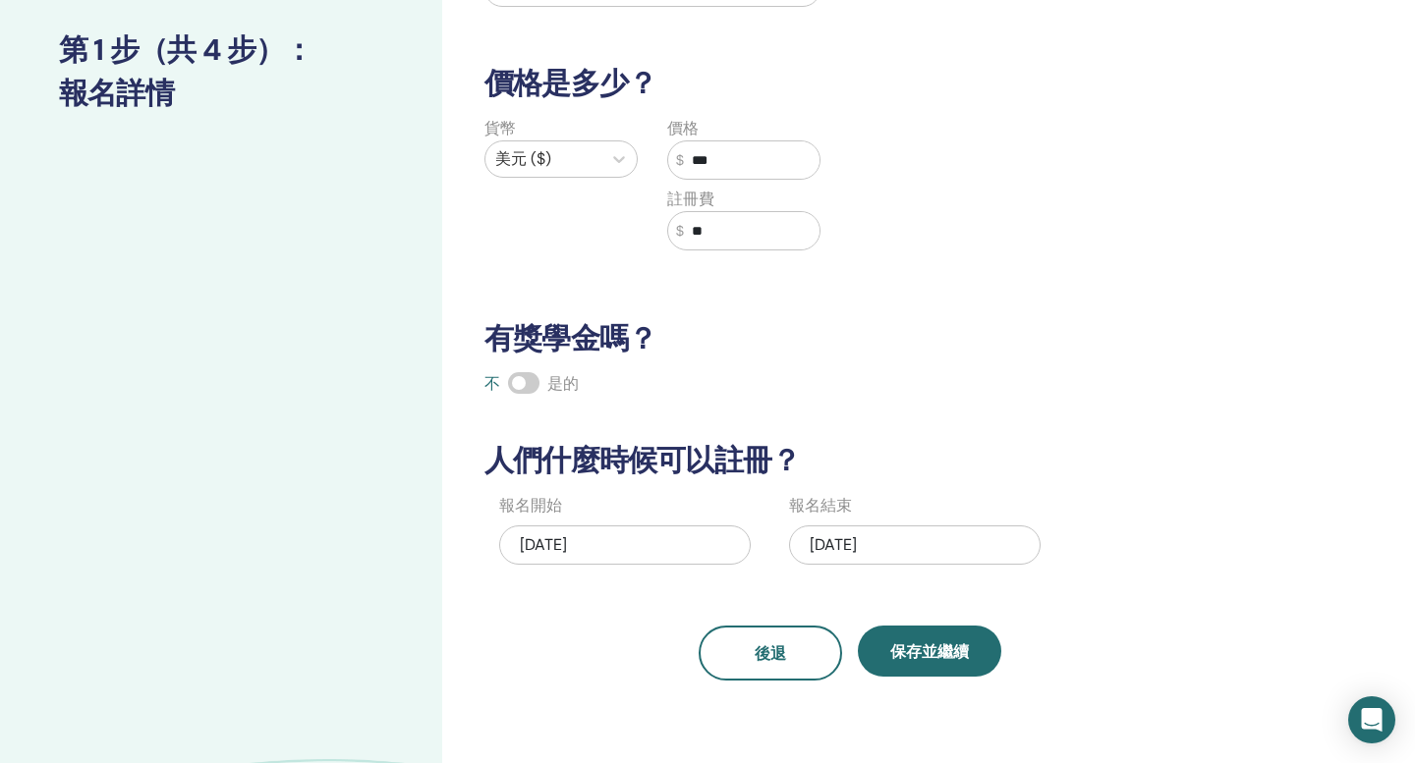
scroll to position [289, 0]
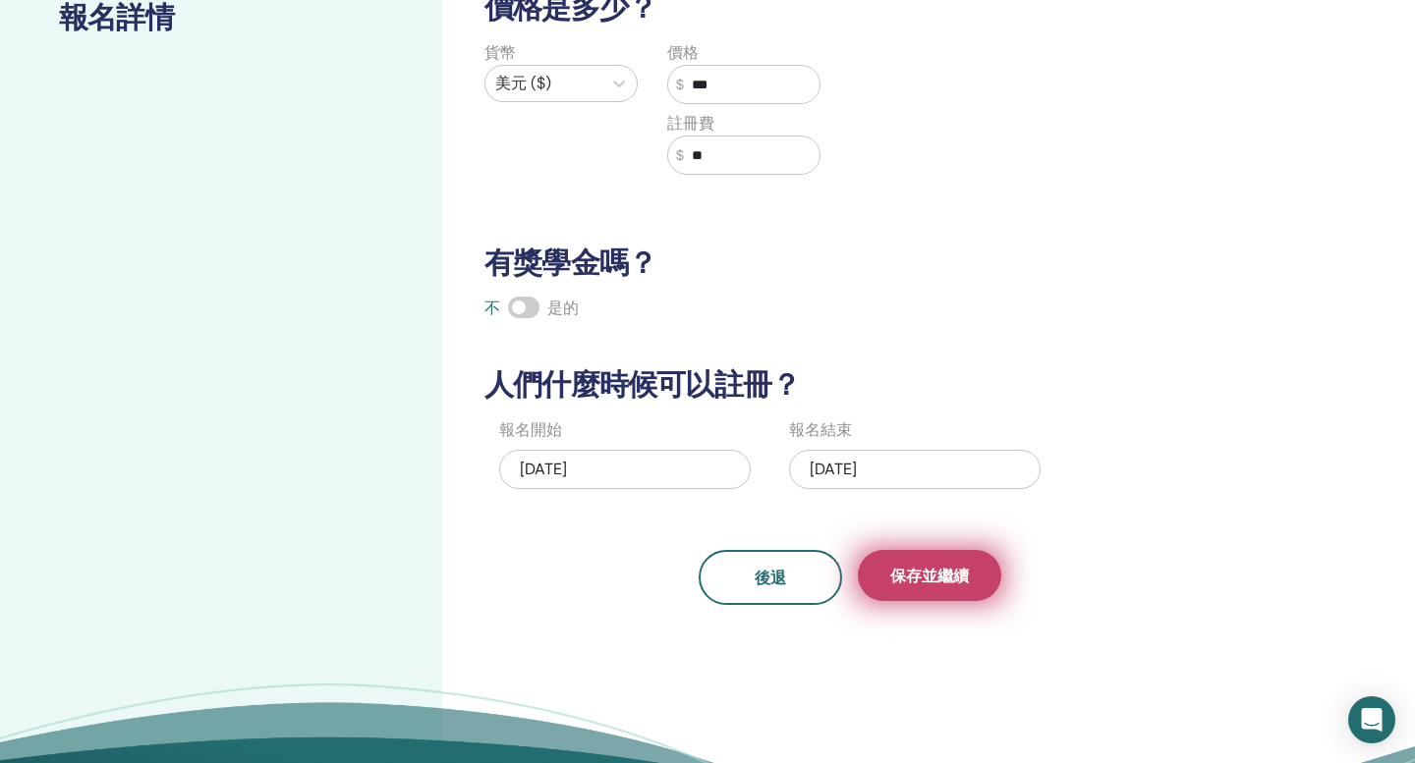
click at [922, 582] on font "保存並繼續" at bounding box center [929, 576] width 79 height 21
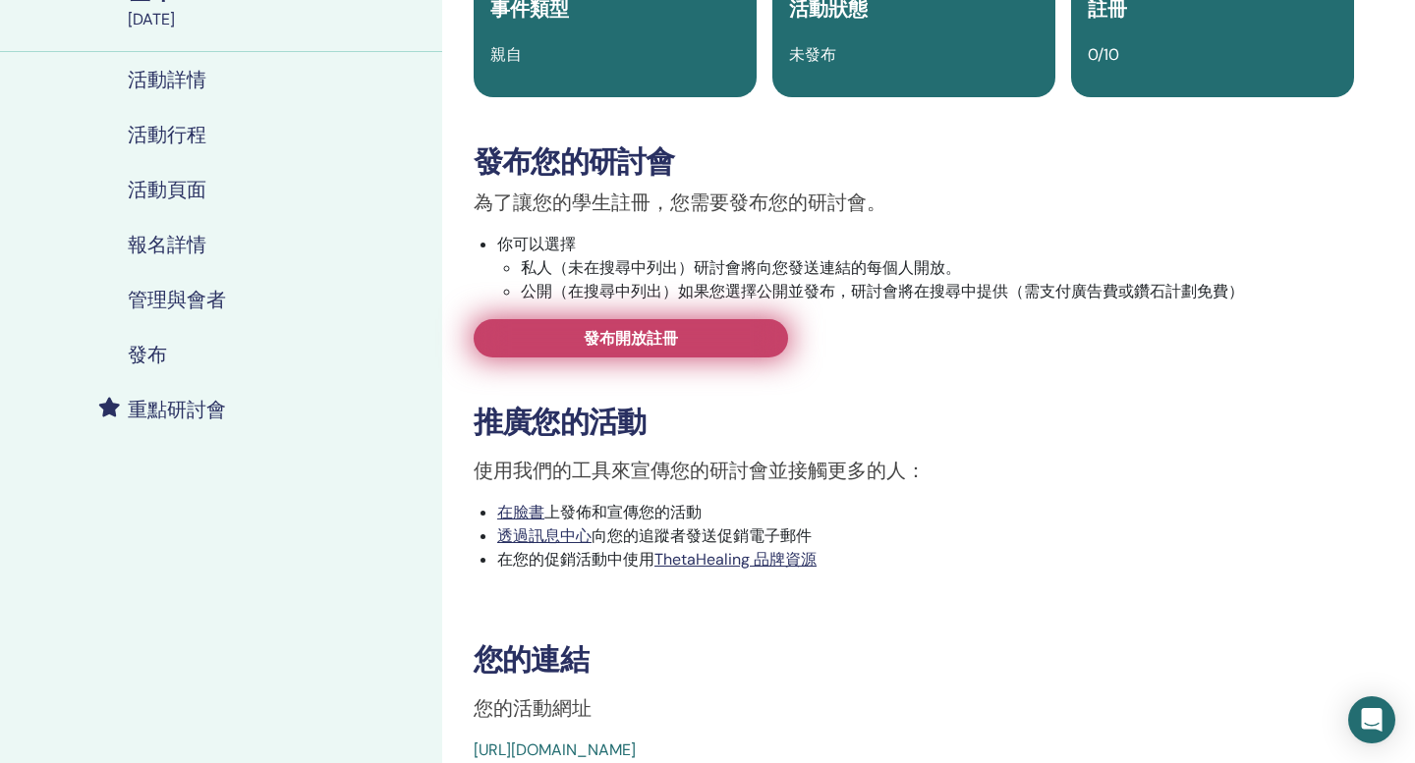
scroll to position [200, 0]
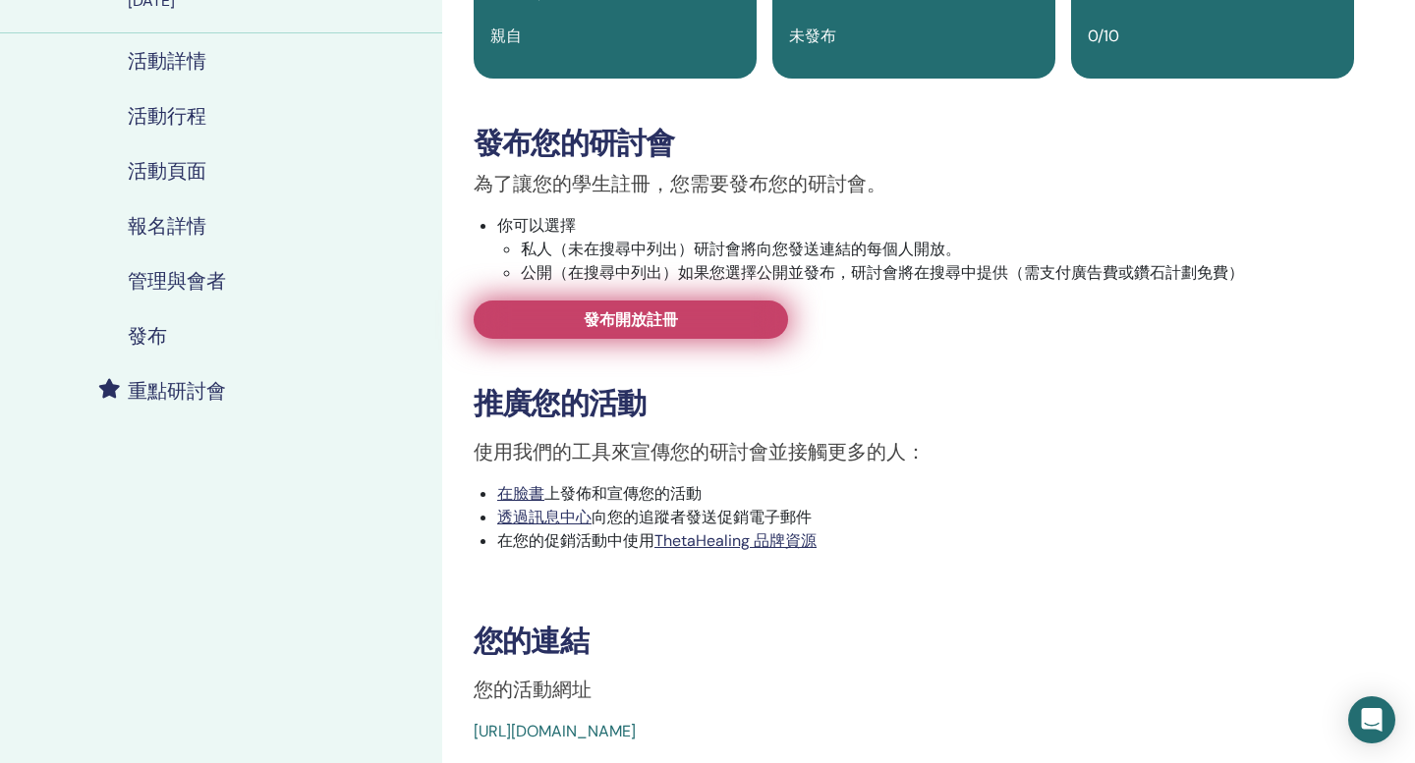
click at [680, 308] on link "發布開放註冊" at bounding box center [630, 320] width 314 height 38
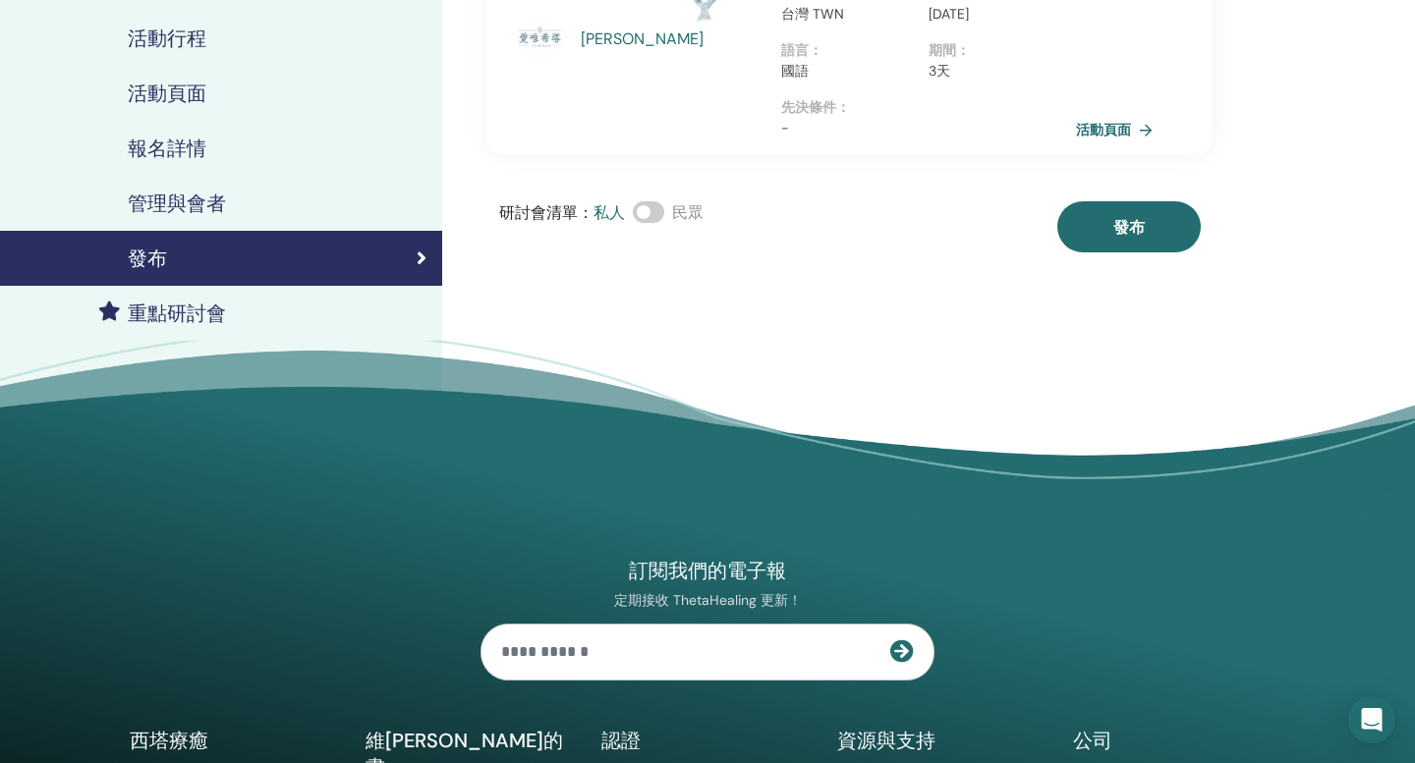
scroll to position [287, 0]
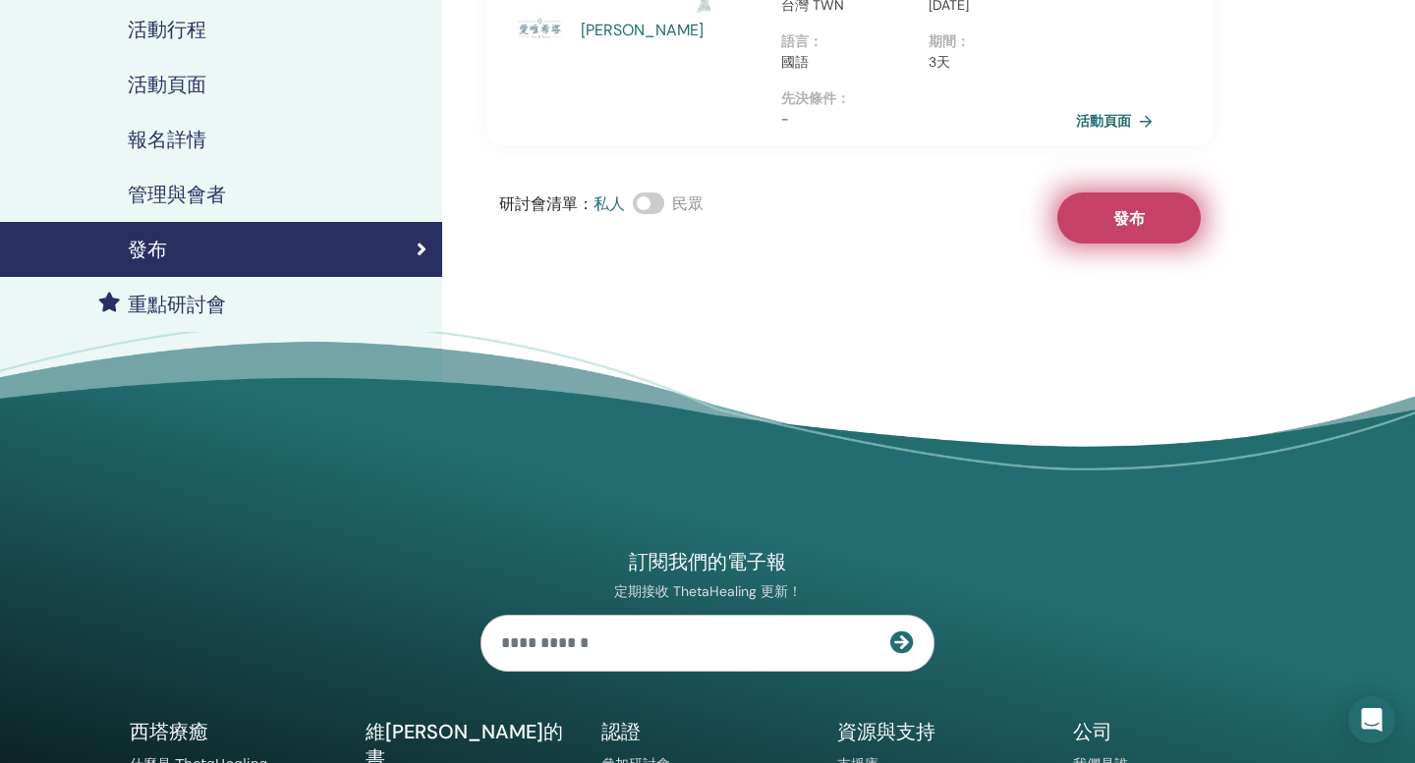
click at [1146, 193] on button "發布" at bounding box center [1128, 218] width 143 height 51
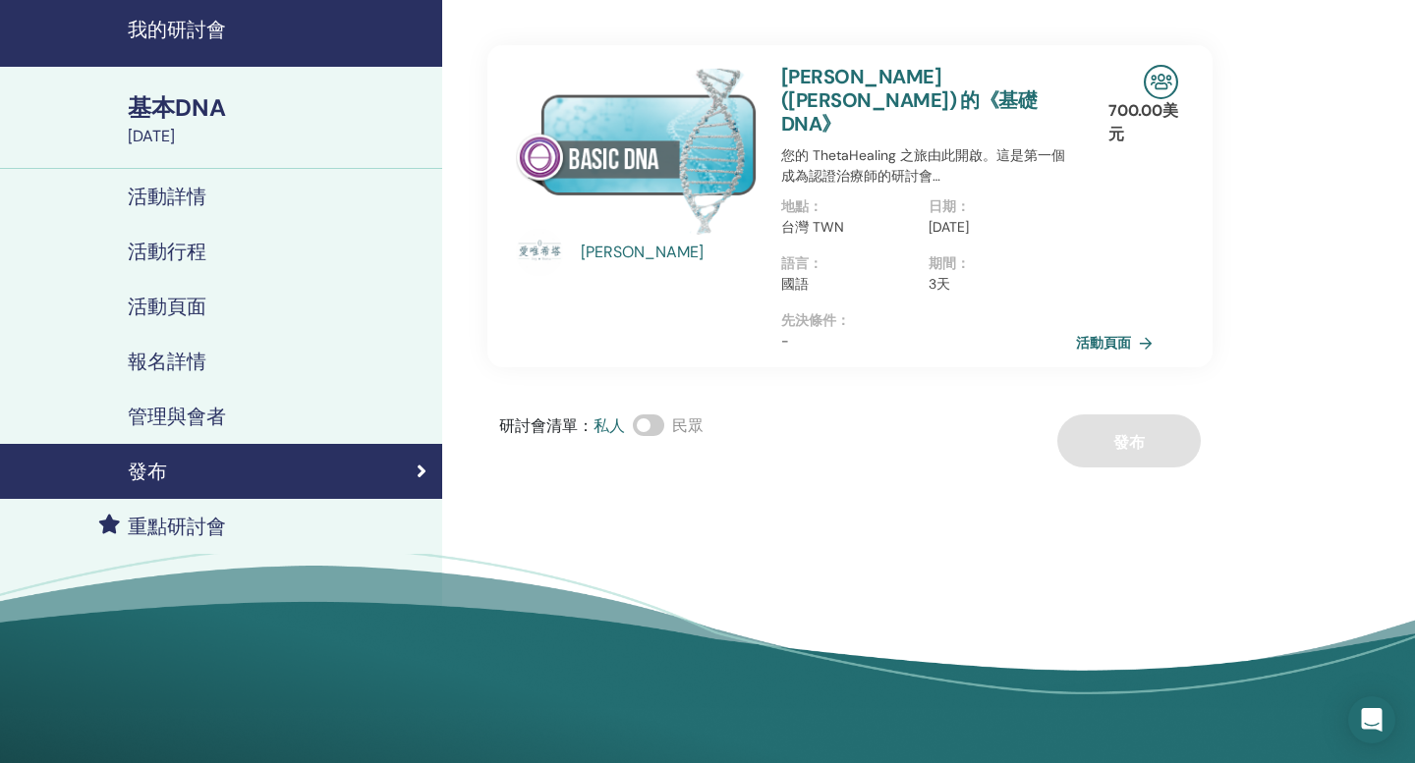
scroll to position [0, 0]
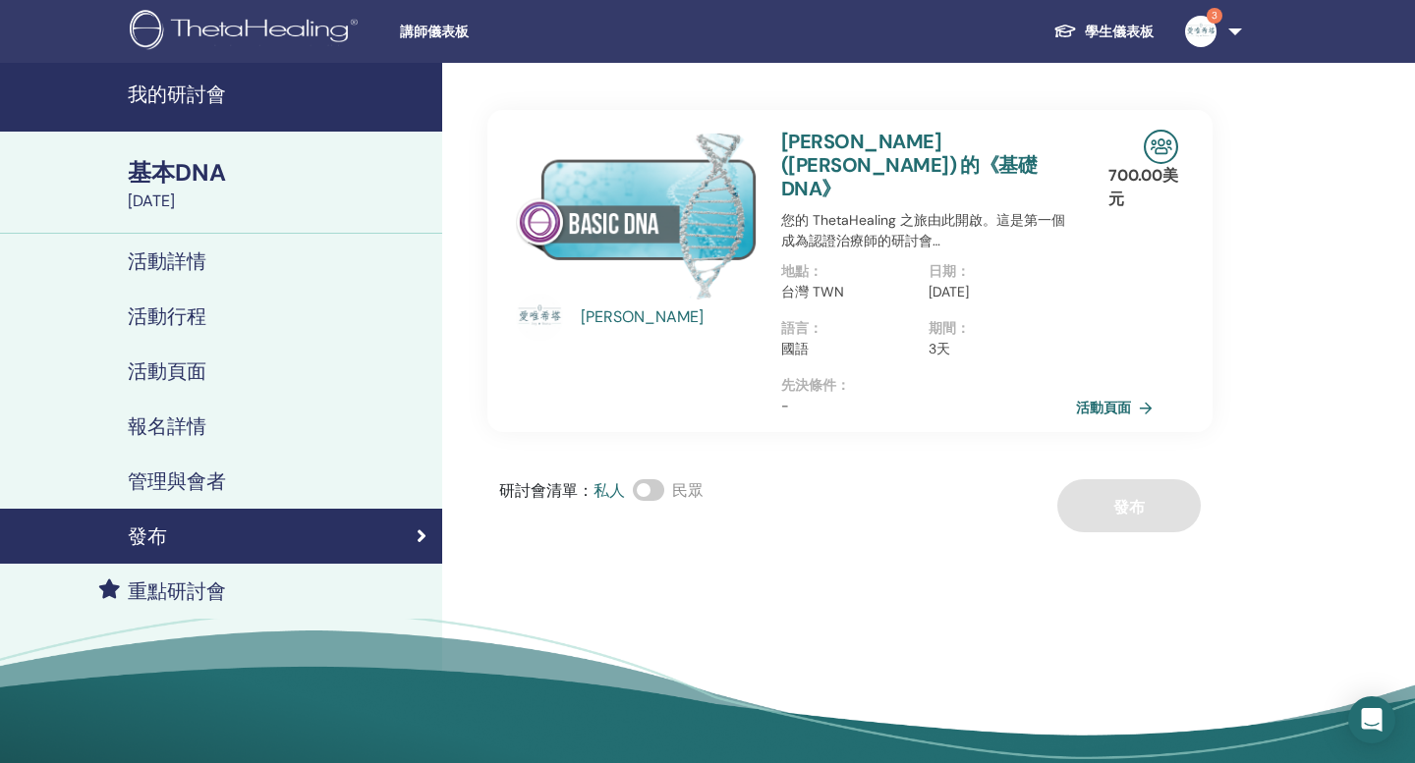
click at [204, 166] on font "基本DNA" at bounding box center [177, 172] width 98 height 30
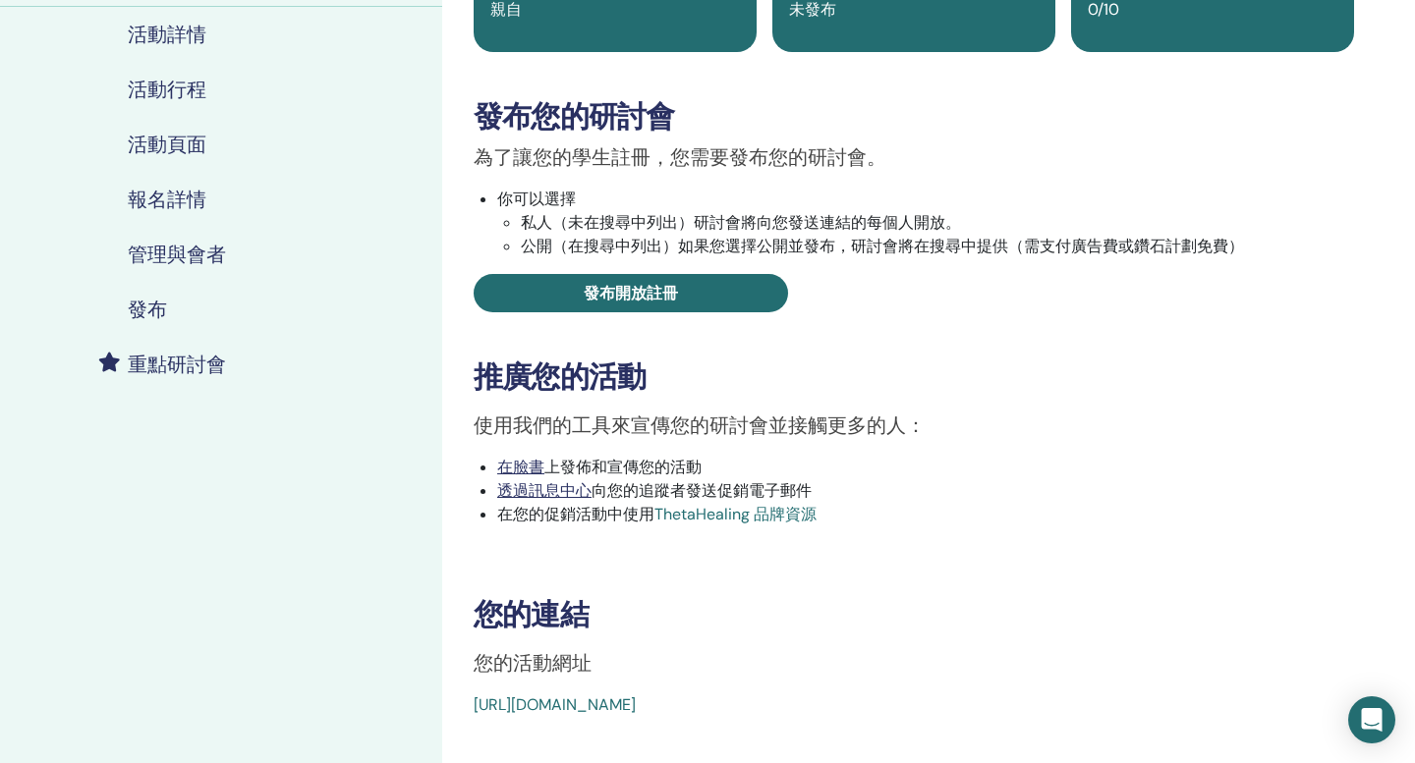
scroll to position [339, 0]
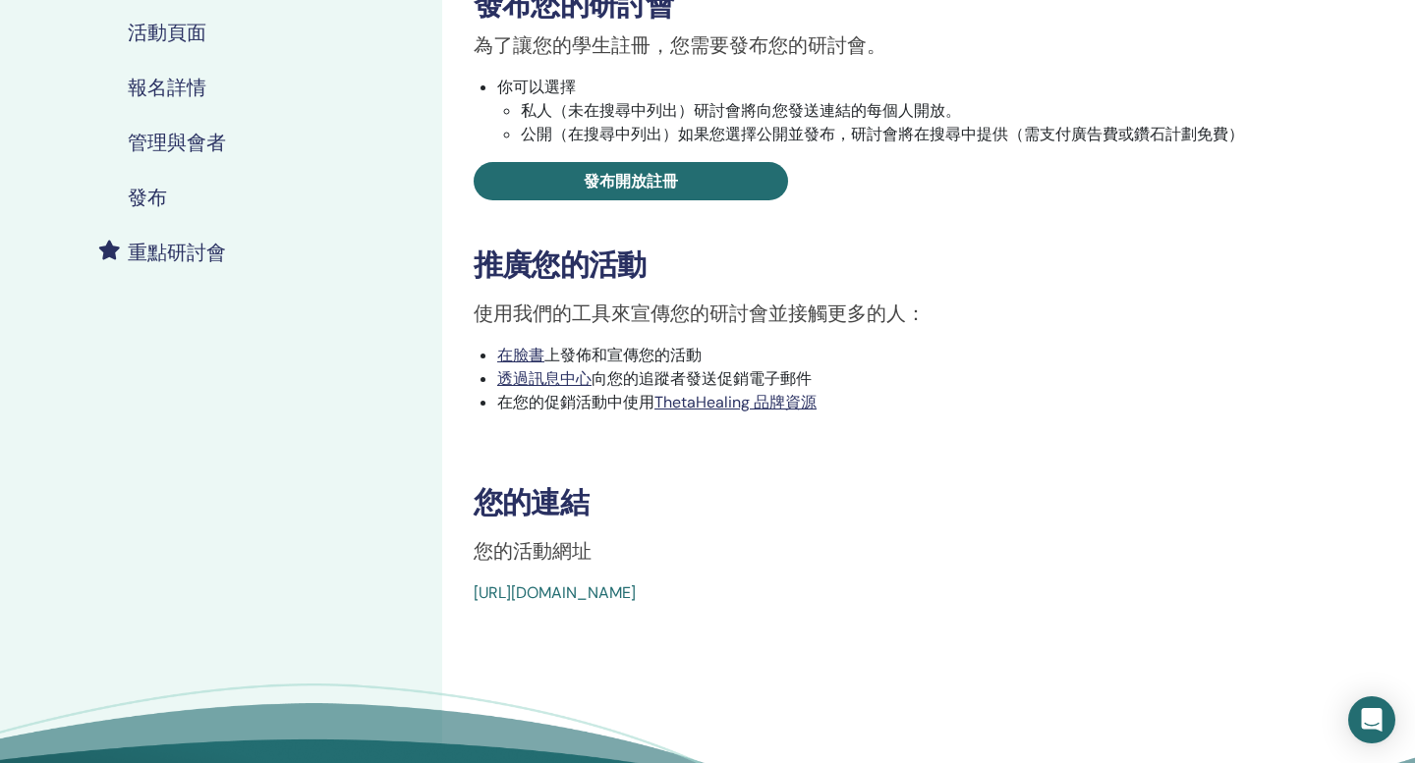
click at [636, 597] on font "[URL][DOMAIN_NAME]" at bounding box center [554, 593] width 162 height 21
